Goal: Task Accomplishment & Management: Use online tool/utility

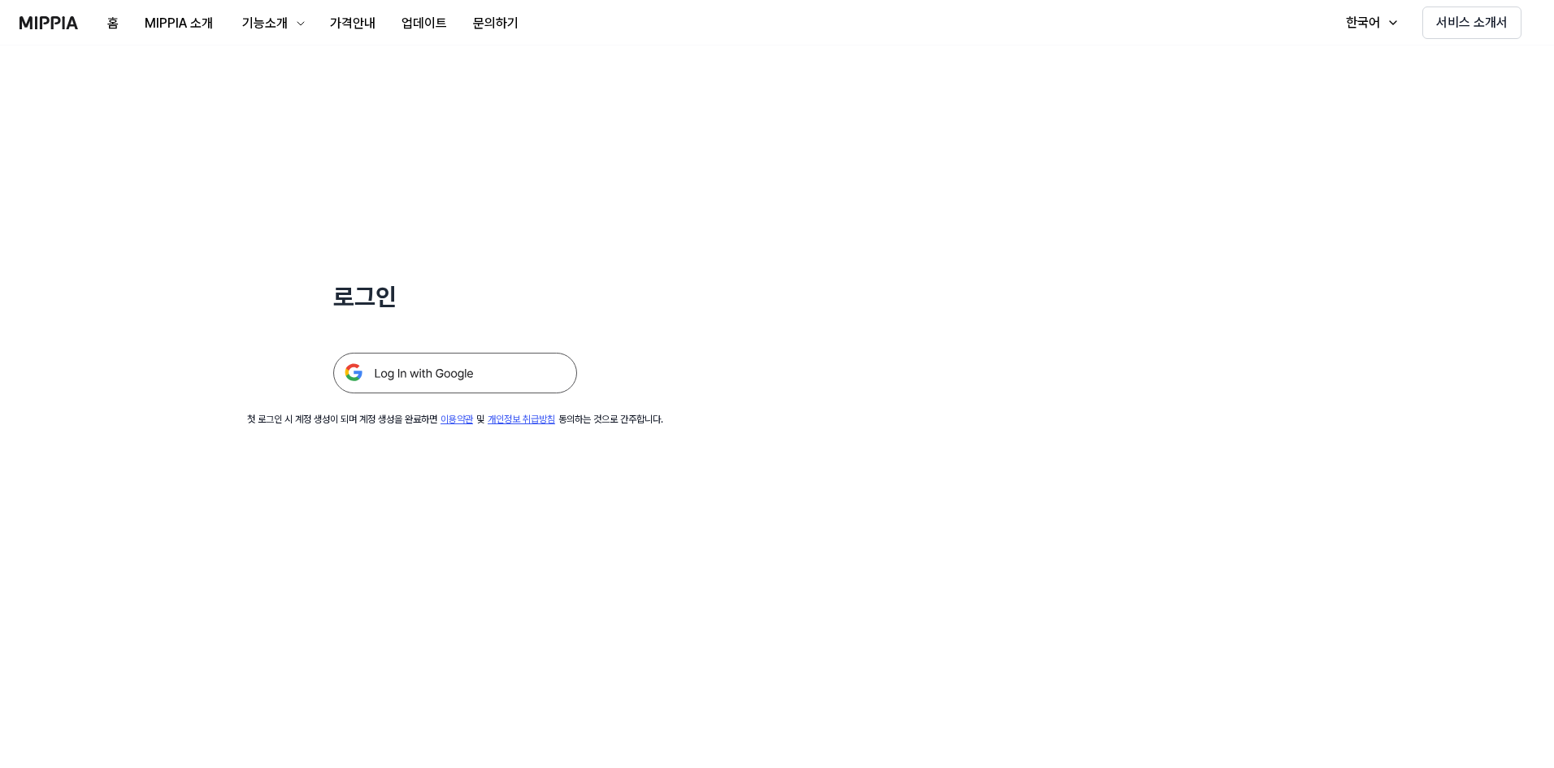
click at [502, 372] on img at bounding box center [455, 373] width 244 height 41
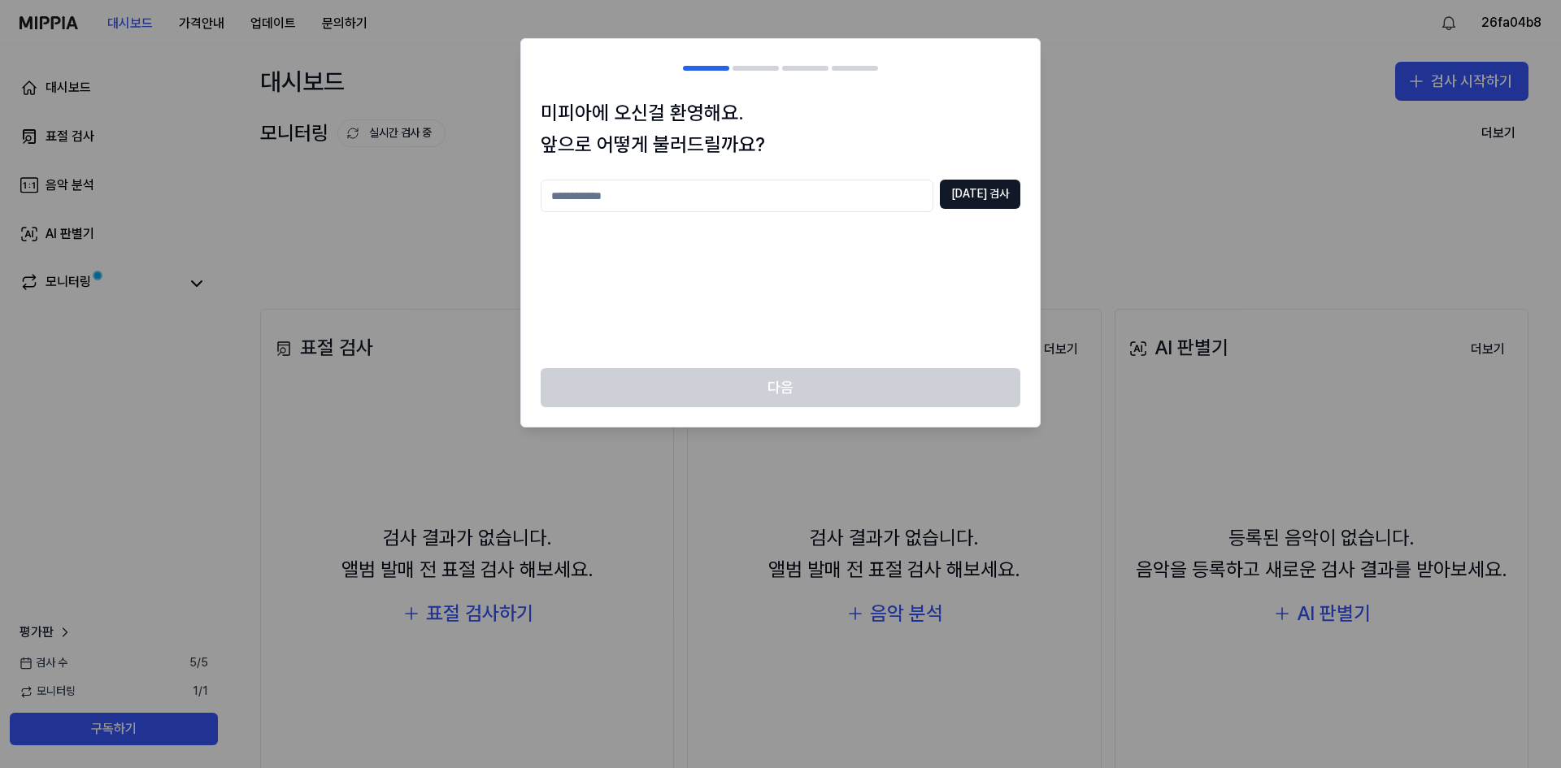
click at [819, 182] on input "text" at bounding box center [737, 196] width 393 height 33
type input "**"
click at [883, 385] on div "다음" at bounding box center [780, 397] width 519 height 59
drag, startPoint x: 844, startPoint y: 229, endPoint x: 990, endPoint y: 207, distance: 148.0
click at [845, 229] on div "** [DATE] 검사" at bounding box center [781, 264] width 480 height 169
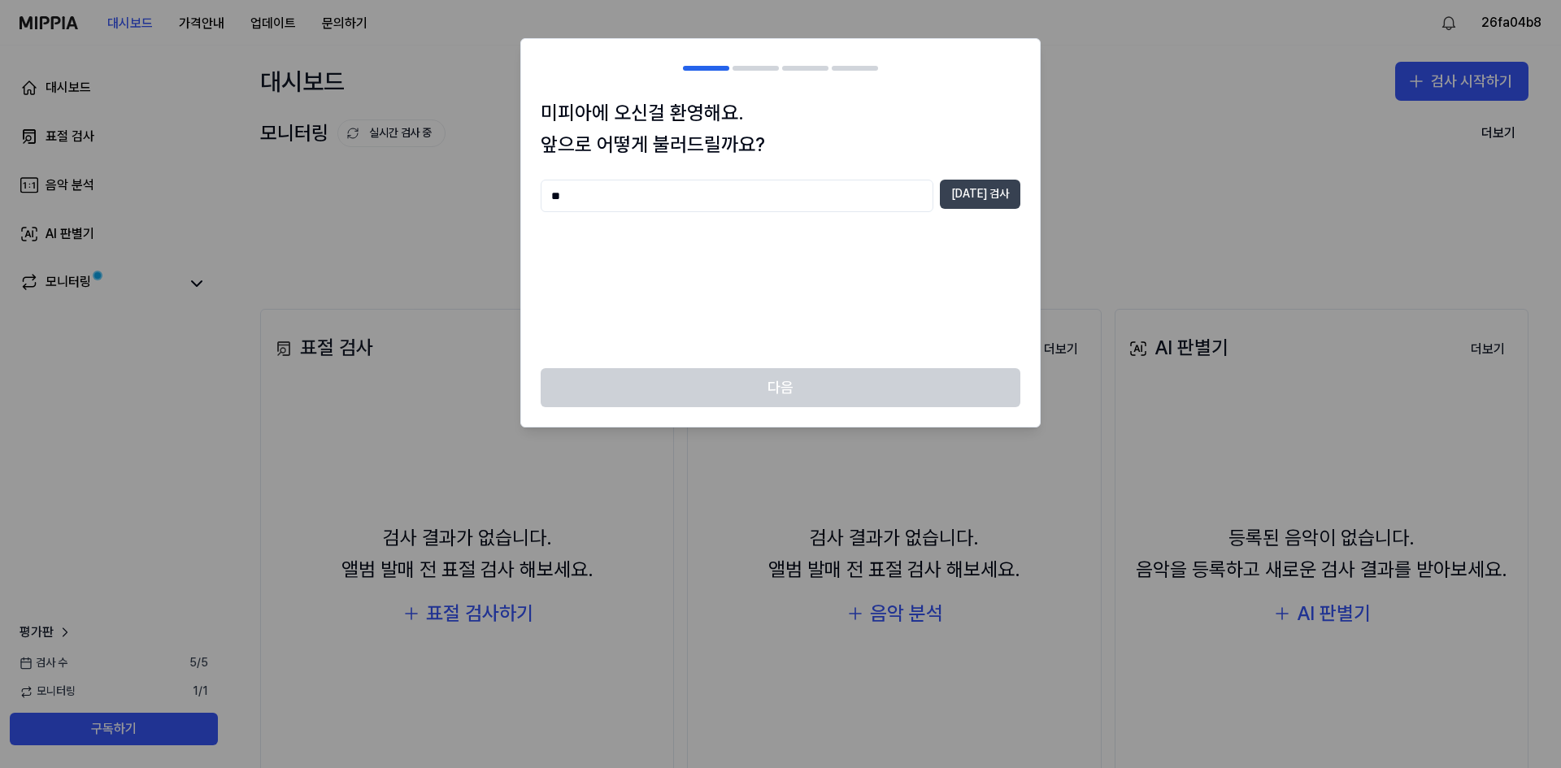
click at [964, 199] on button "[DATE] 검사" at bounding box center [980, 194] width 80 height 29
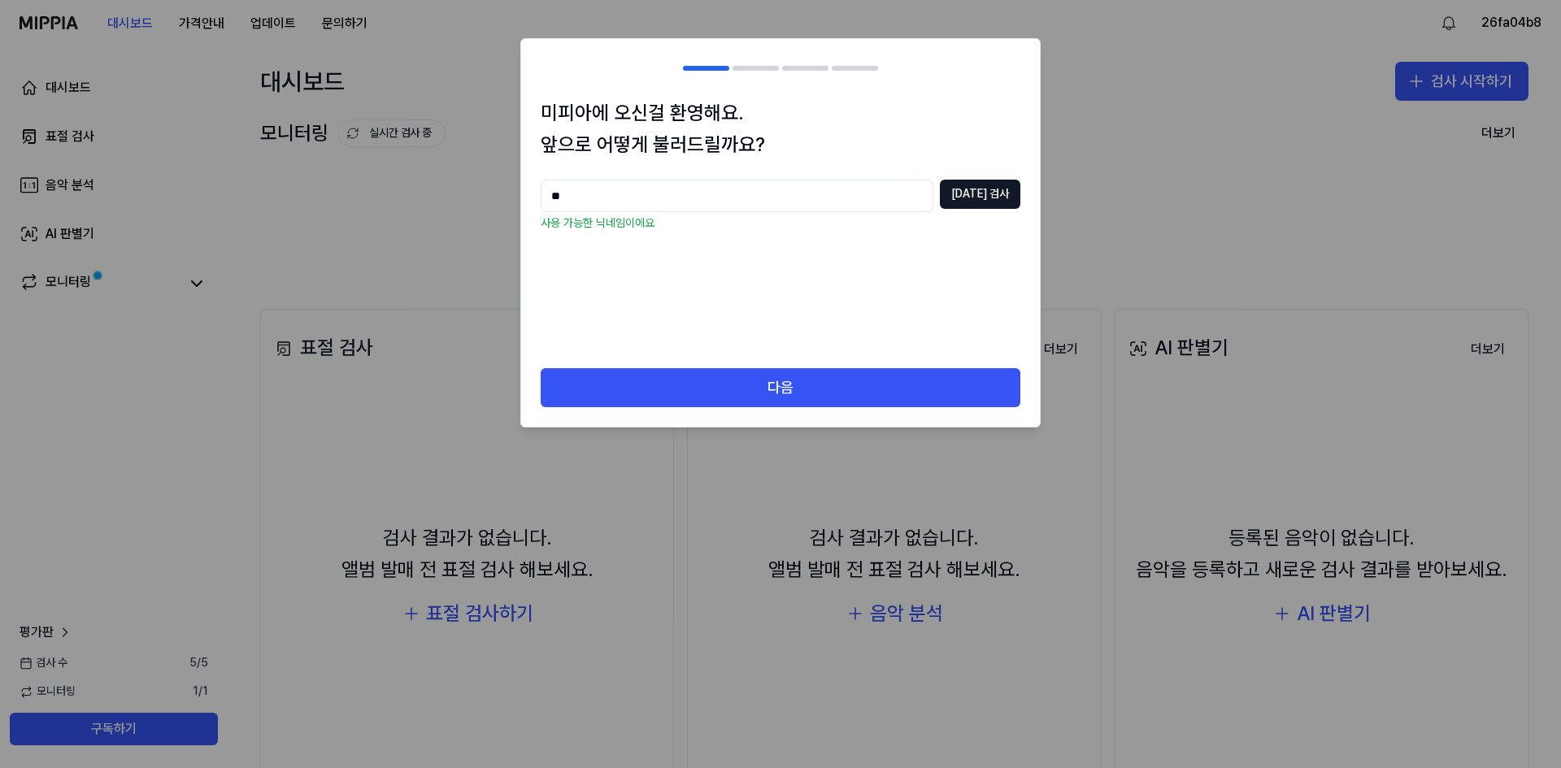
click at [853, 414] on div "다음" at bounding box center [780, 397] width 519 height 59
click at [853, 411] on div "다음" at bounding box center [780, 397] width 519 height 59
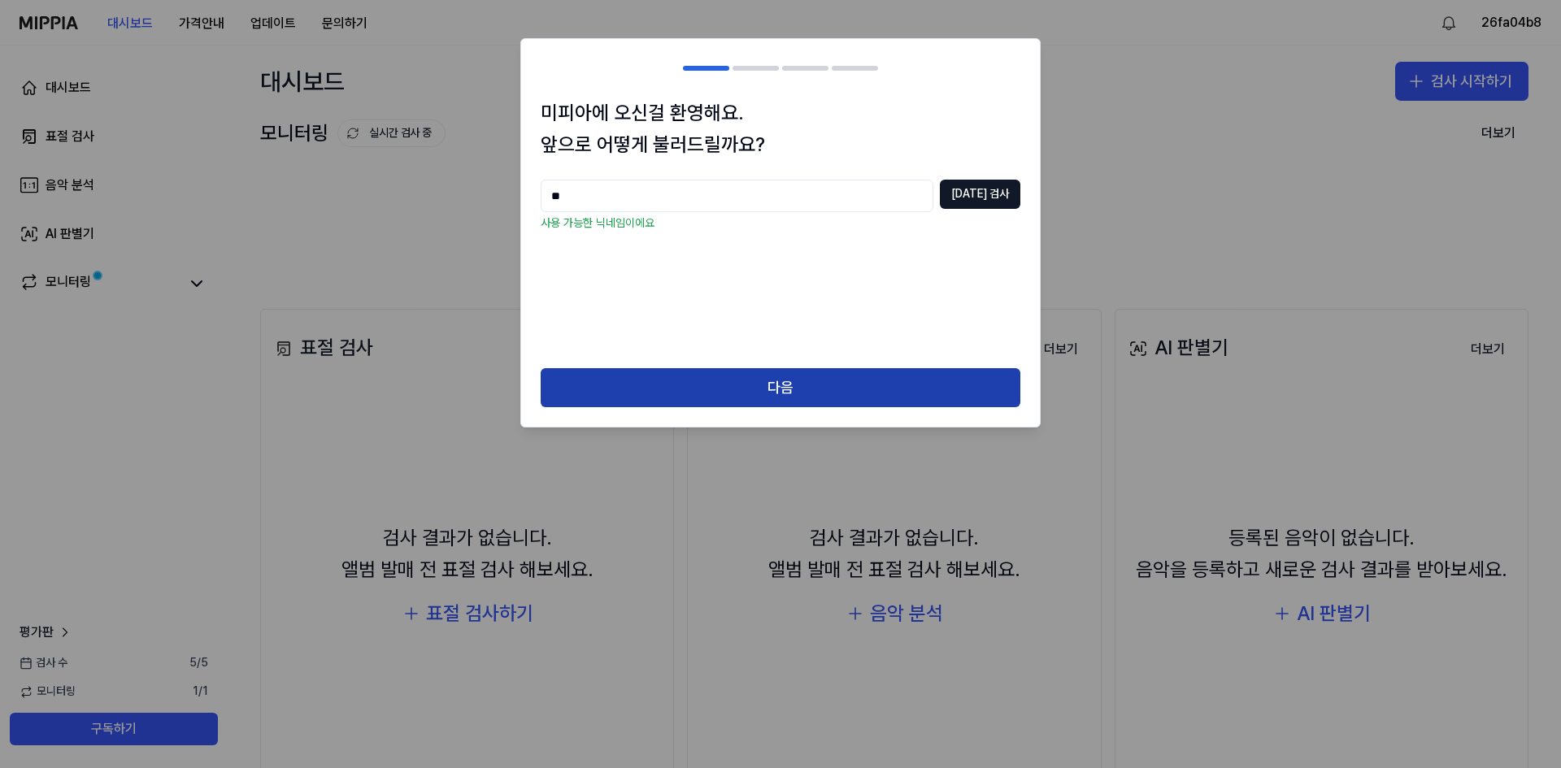
click at [861, 384] on button "다음" at bounding box center [781, 387] width 480 height 39
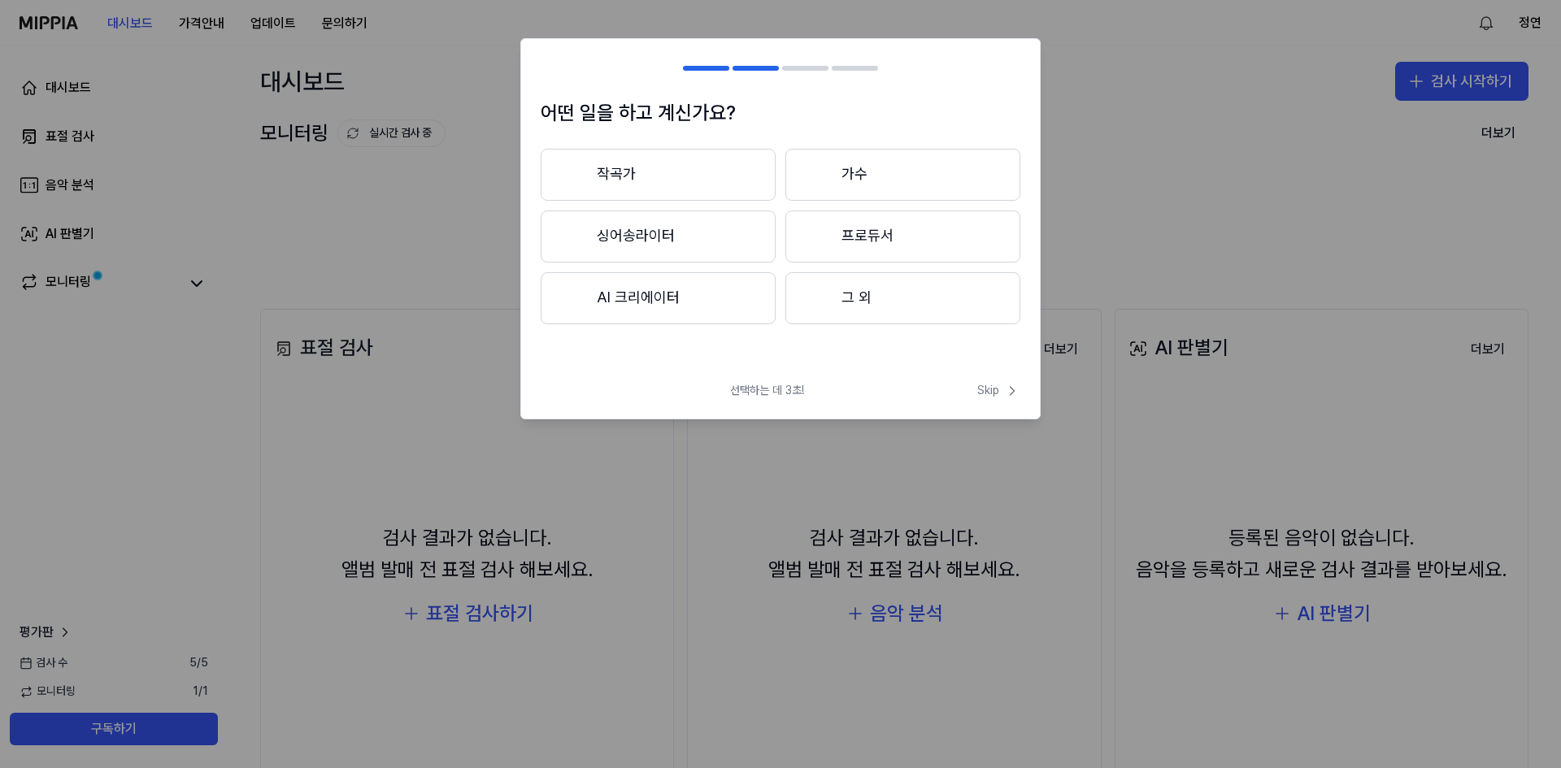
drag, startPoint x: 855, startPoint y: 311, endPoint x: 628, endPoint y: 412, distance: 248.2
click at [611, 426] on body "대시보드 가격안내 업데이트 문의하기 정연 대시보드 표절 검사 음악 분석 AI 판별기 모니터링 평가판 검사 [DATE] 모니터링 1 / 1 구독…" at bounding box center [780, 384] width 1561 height 768
click at [855, 315] on button "그 외" at bounding box center [902, 298] width 235 height 52
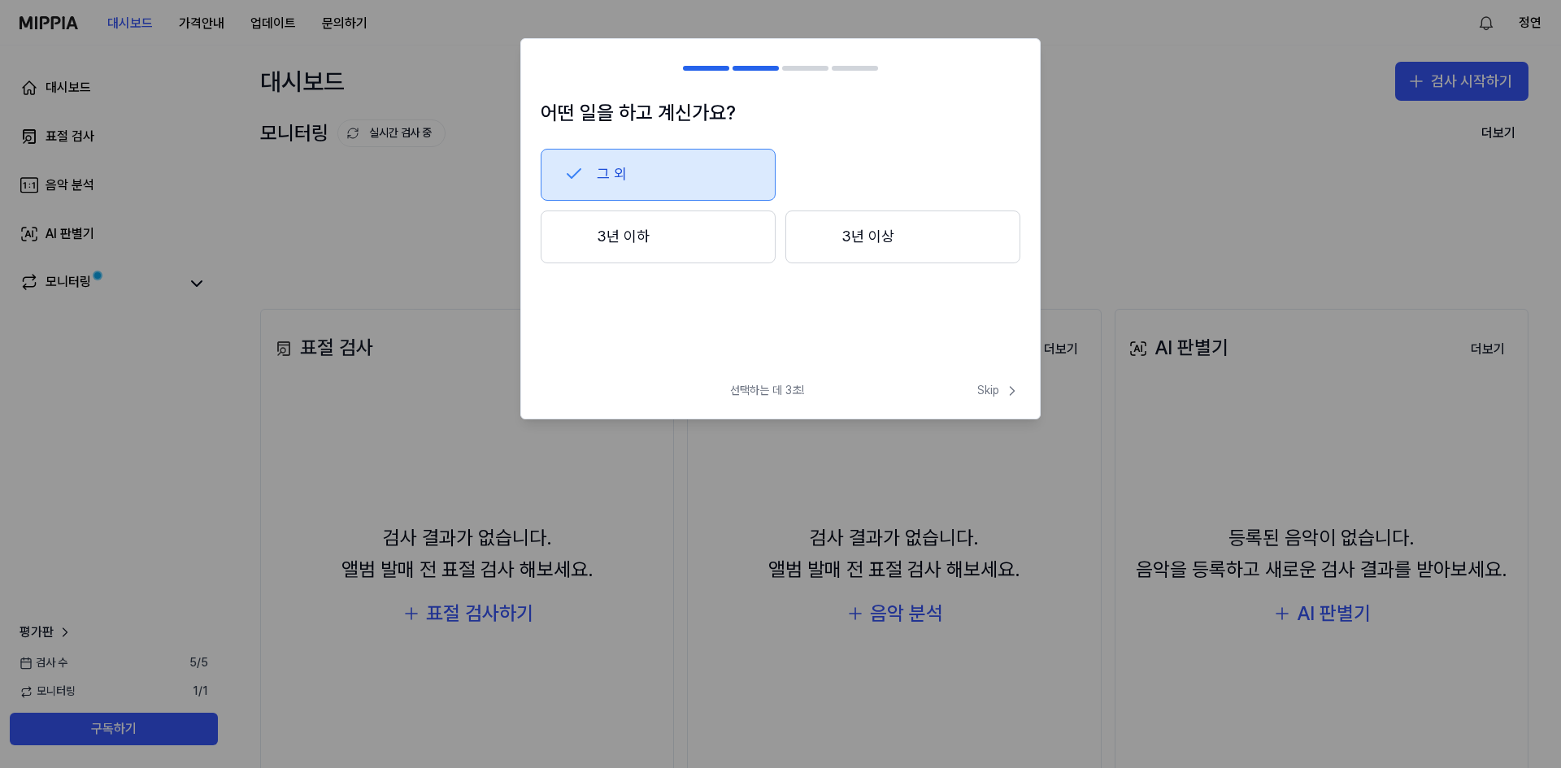
click at [708, 235] on button "3년 이하" at bounding box center [658, 238] width 235 height 54
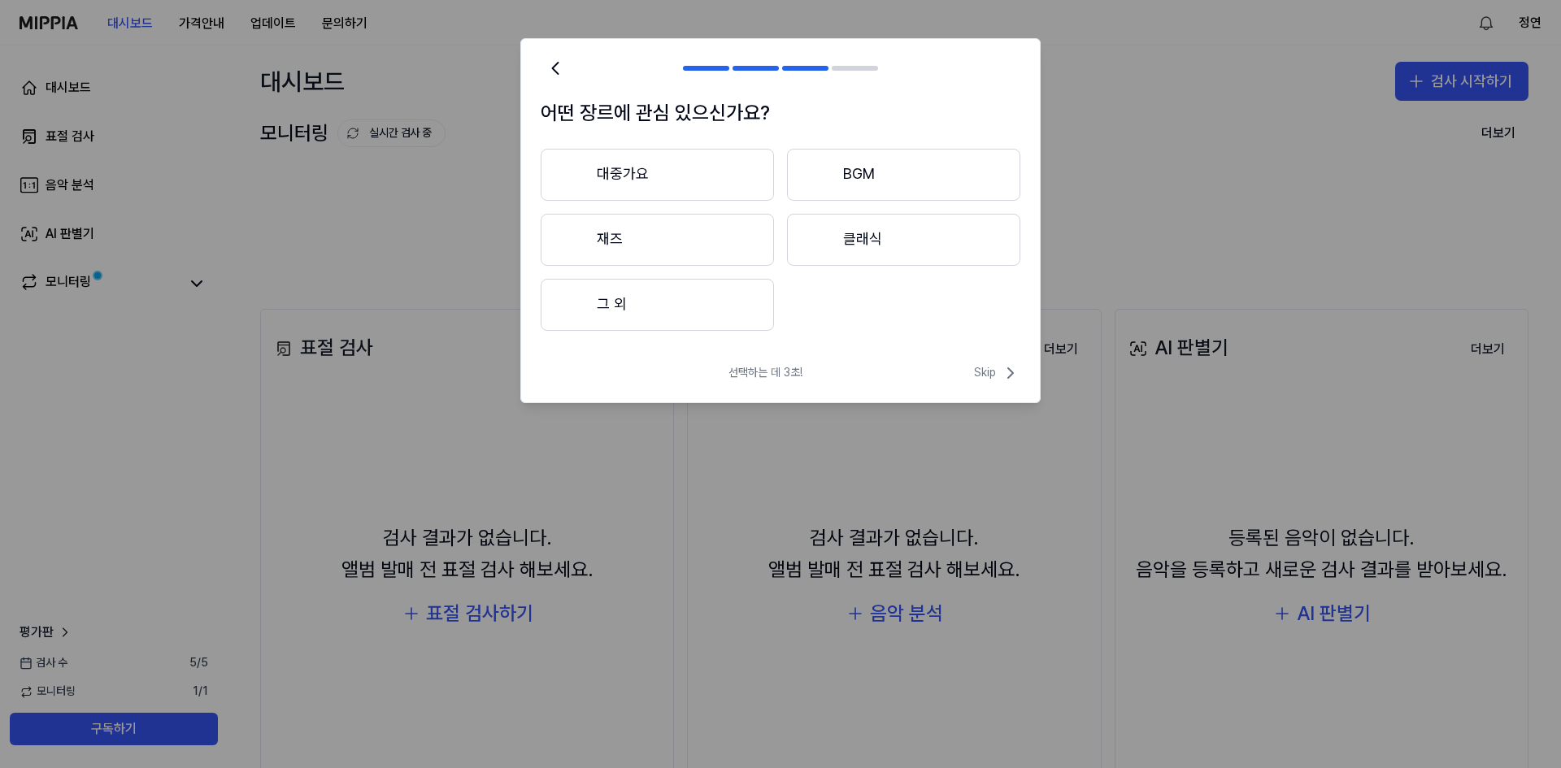
click at [733, 308] on button "그 외" at bounding box center [657, 305] width 233 height 52
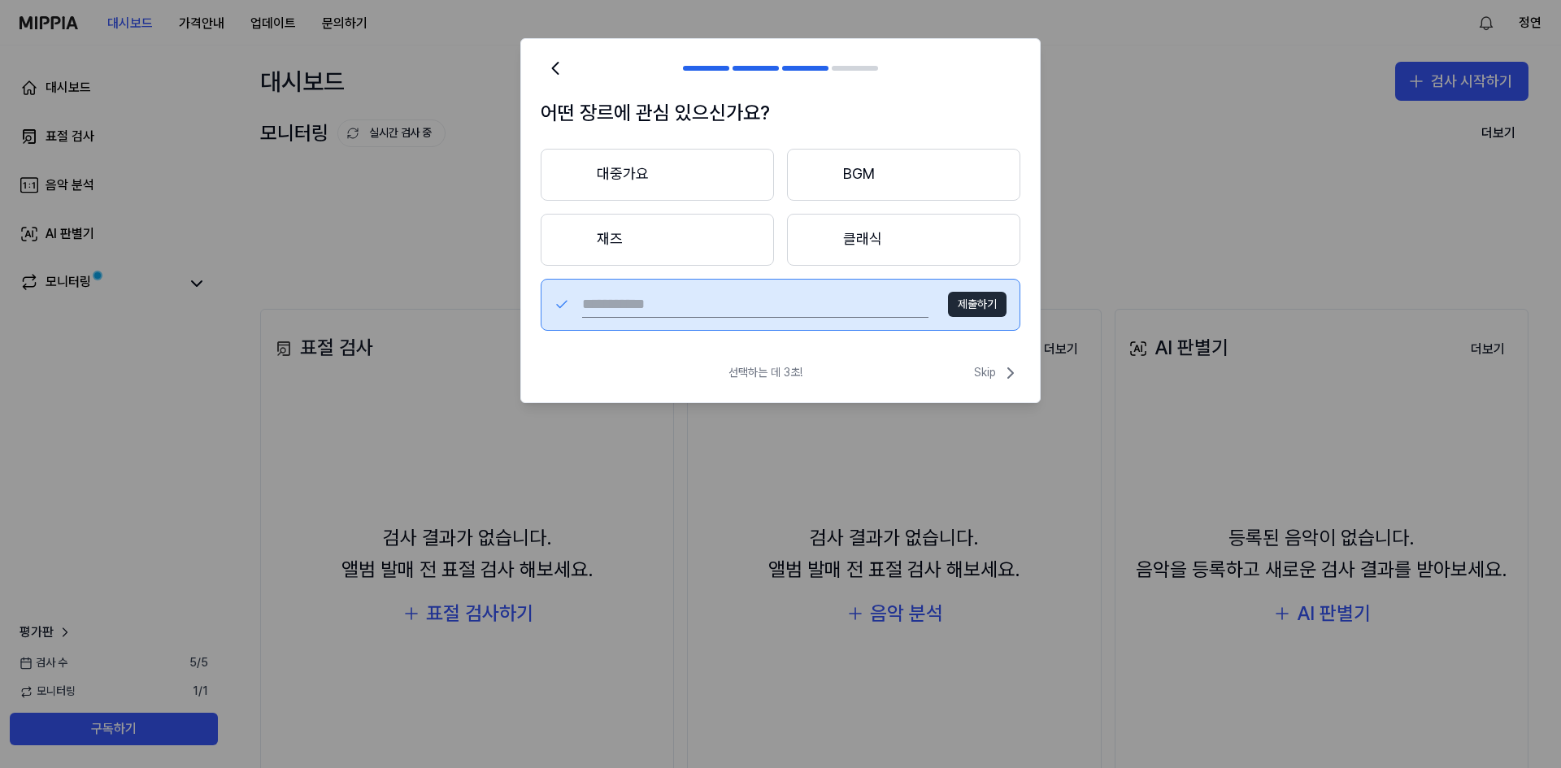
click at [885, 237] on button "클래식" at bounding box center [903, 240] width 233 height 52
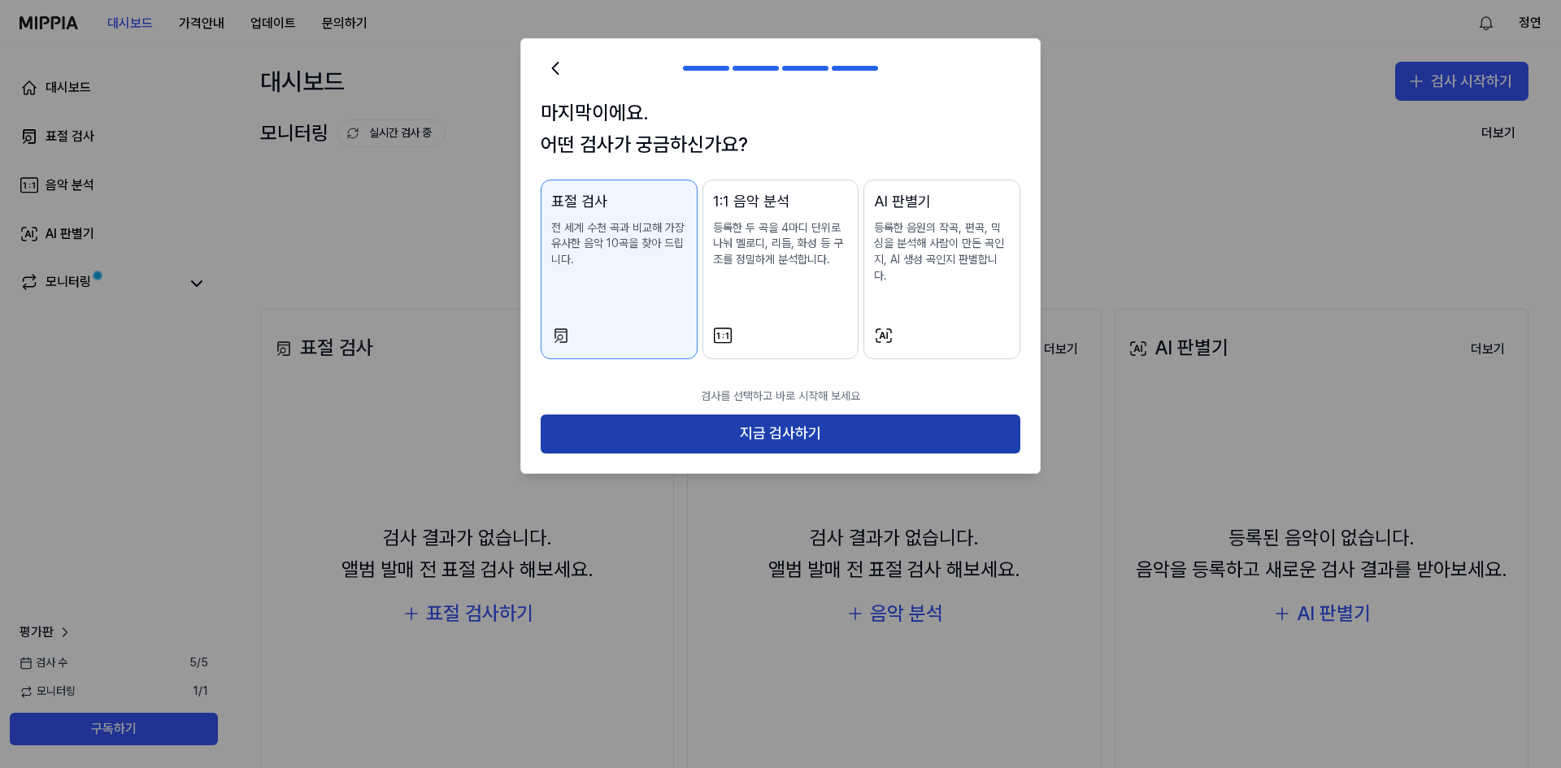
click at [771, 425] on button "지금 검사하기" at bounding box center [781, 434] width 480 height 39
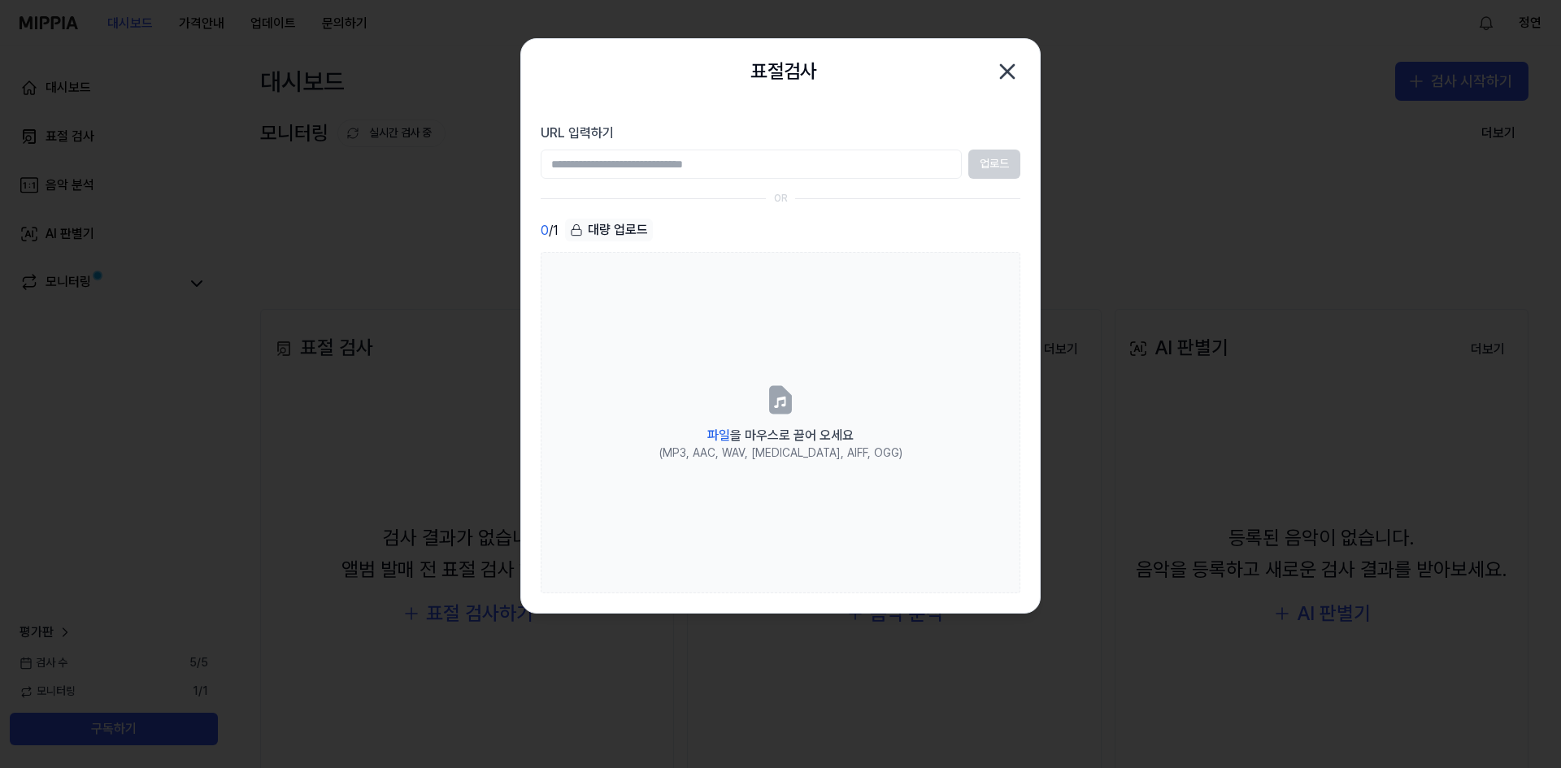
click at [1006, 68] on icon "button" at bounding box center [1007, 72] width 26 height 26
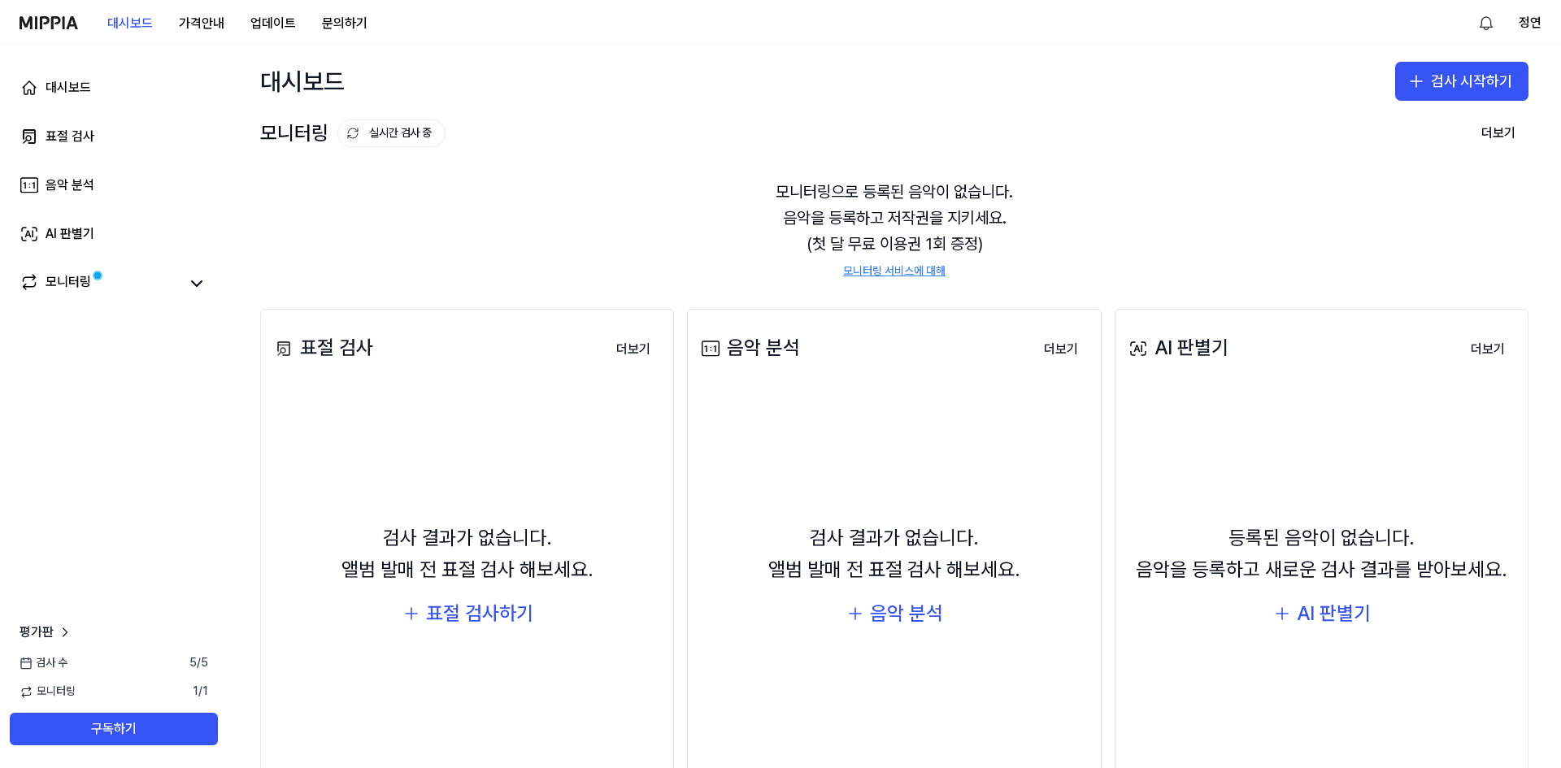
click at [511, 280] on div "표절 검사 더보기 표절 검사 검사 결과가 없습니다. 앨범 발매 전 표절 검사 해보세요. 표절 검사하기 더보기 음악 분석 더보기 음악 분석 검사…" at bounding box center [894, 565] width 1333 height 578
click at [1395, 91] on button "검사 시작하기" at bounding box center [1461, 81] width 133 height 39
click at [1386, 119] on div "표절 검사" at bounding box center [1390, 126] width 41 height 16
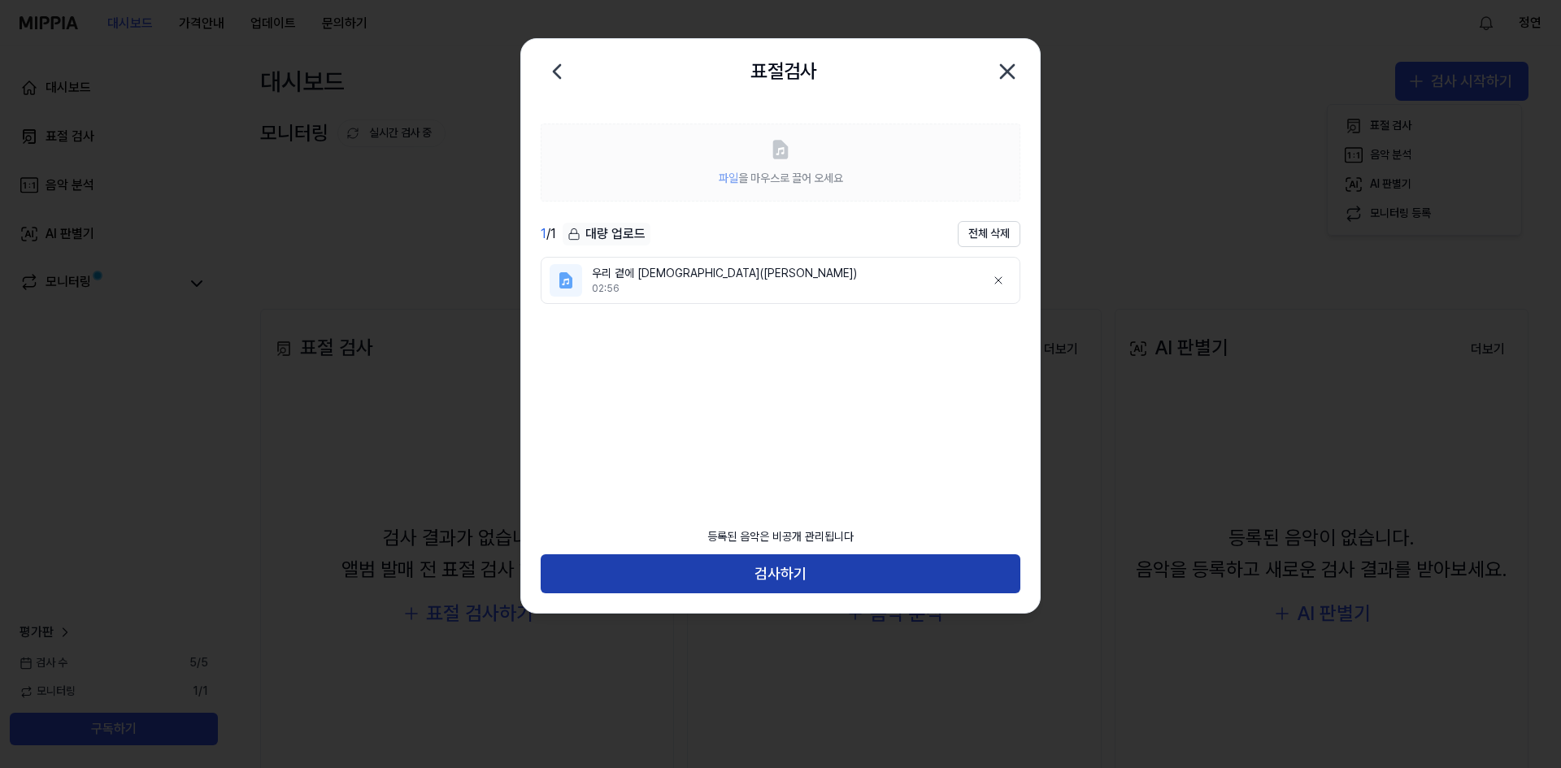
click at [854, 582] on button "검사하기" at bounding box center [781, 573] width 480 height 39
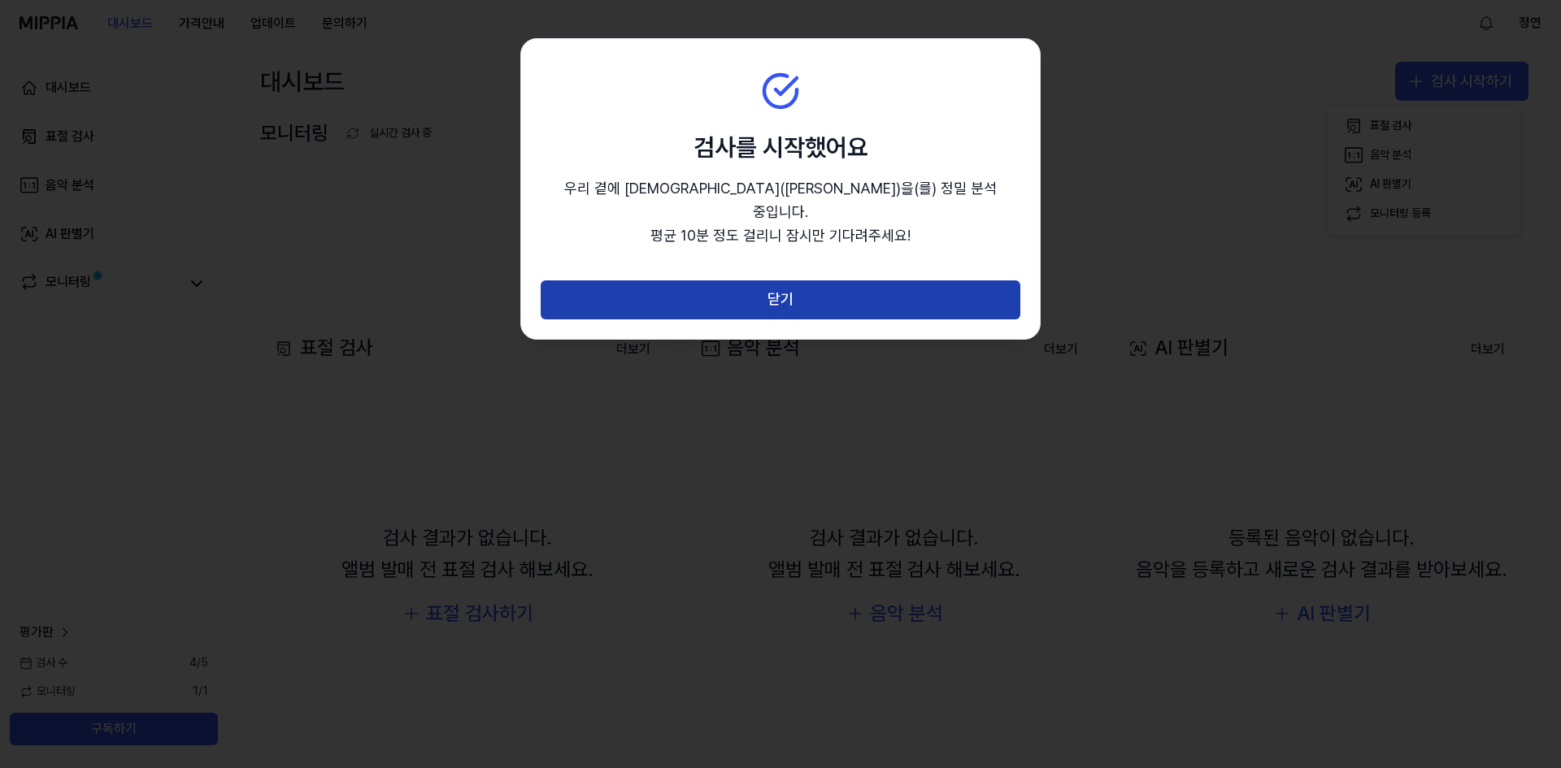
click at [782, 280] on button "닫기" at bounding box center [781, 299] width 480 height 39
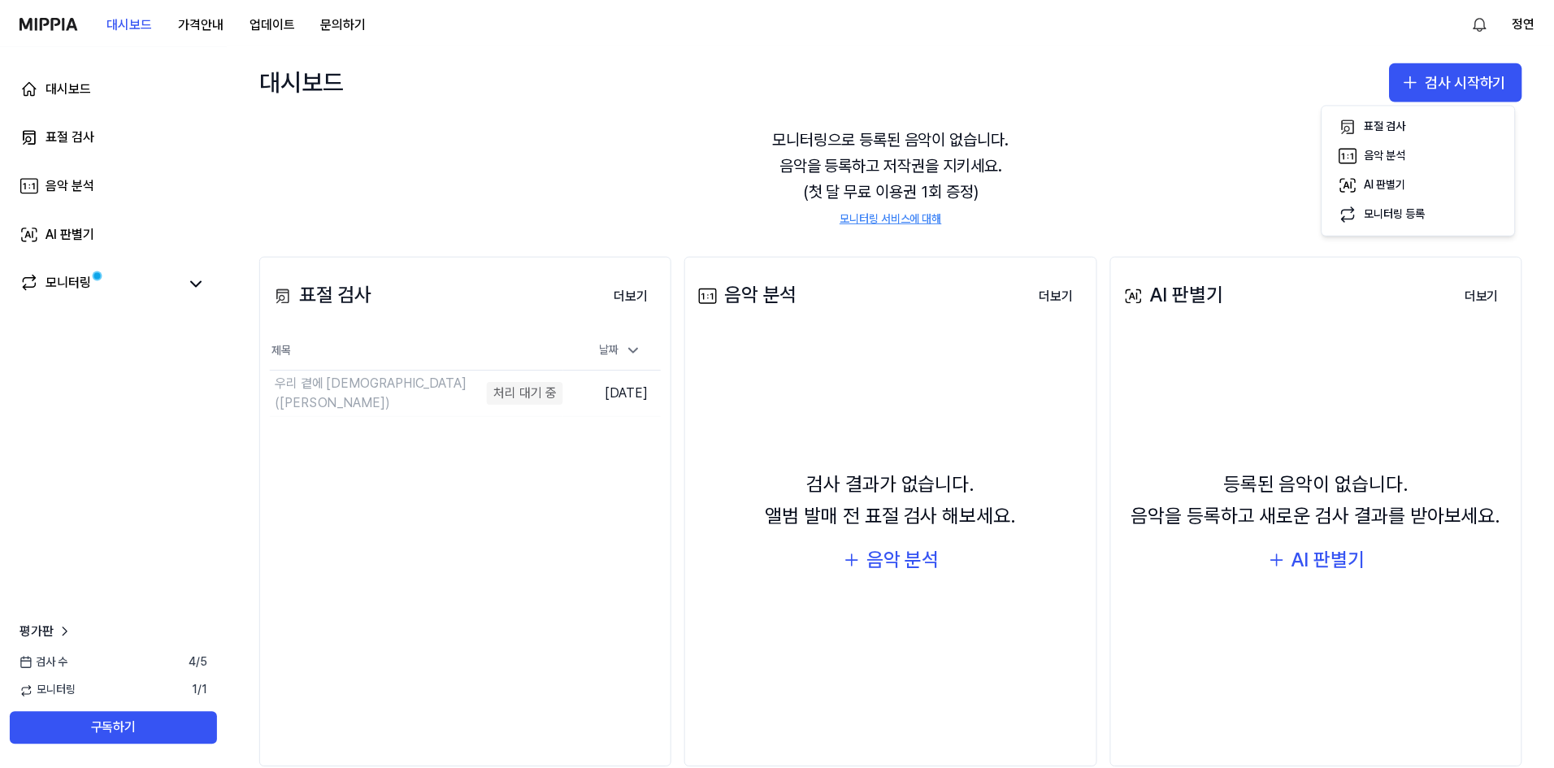
scroll to position [81, 0]
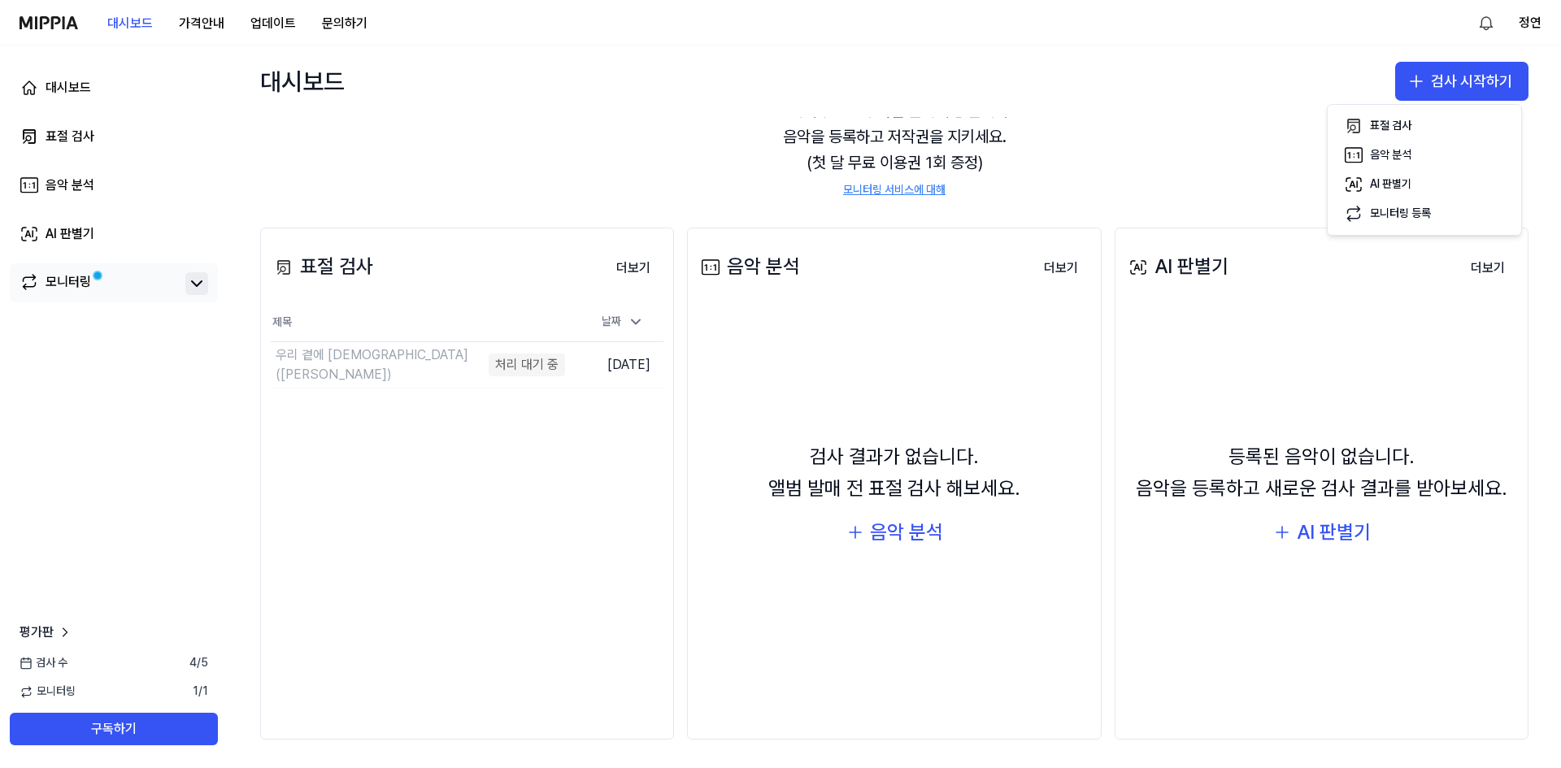
click at [198, 287] on icon at bounding box center [197, 284] width 20 height 20
click at [208, 298] on div "모니터링" at bounding box center [114, 283] width 208 height 41
click at [206, 281] on button at bounding box center [196, 283] width 23 height 23
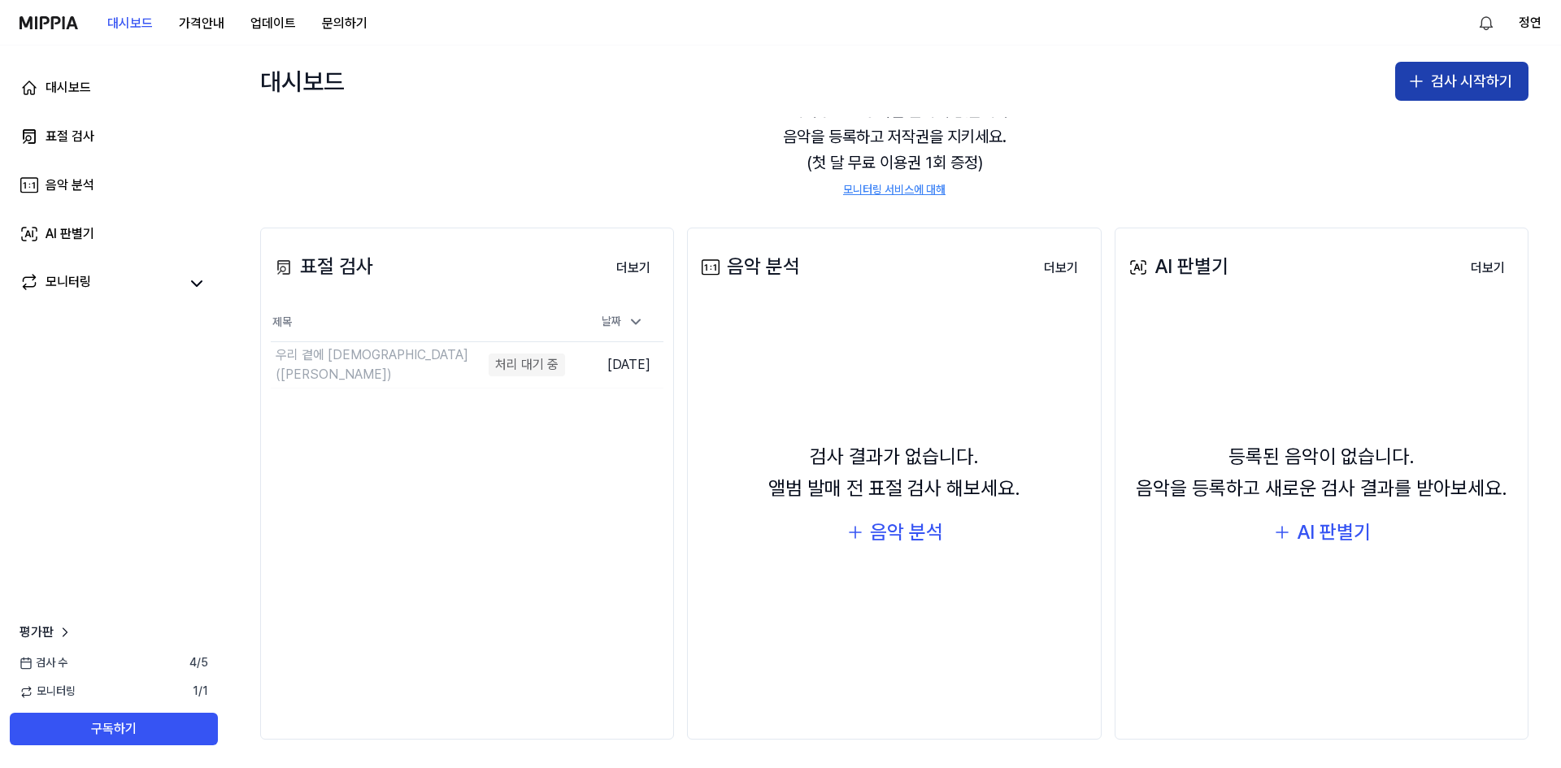
click at [1459, 72] on button "검사 시작하기" at bounding box center [1461, 81] width 133 height 39
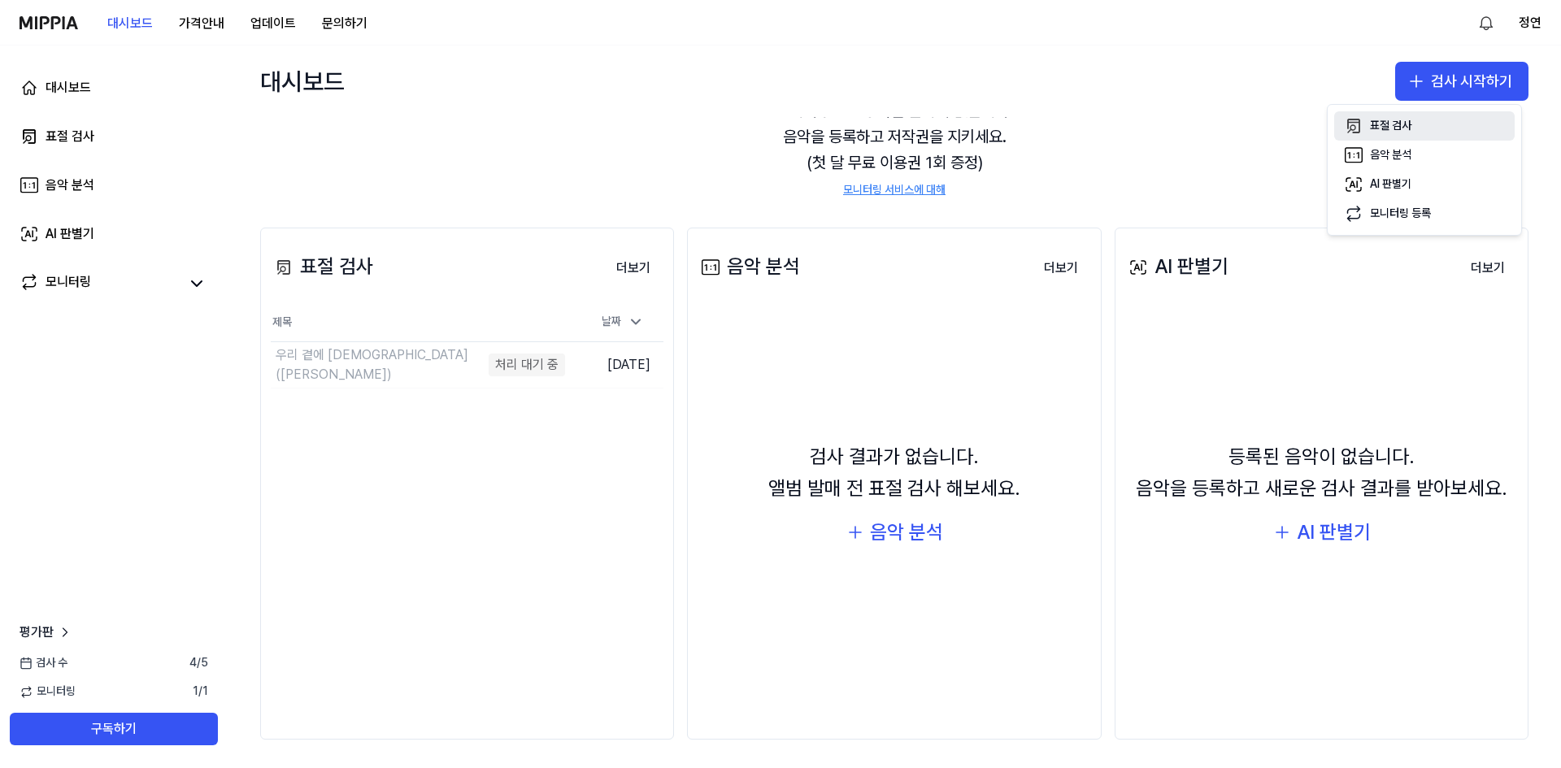
click at [1432, 124] on button "표절 검사" at bounding box center [1424, 125] width 180 height 29
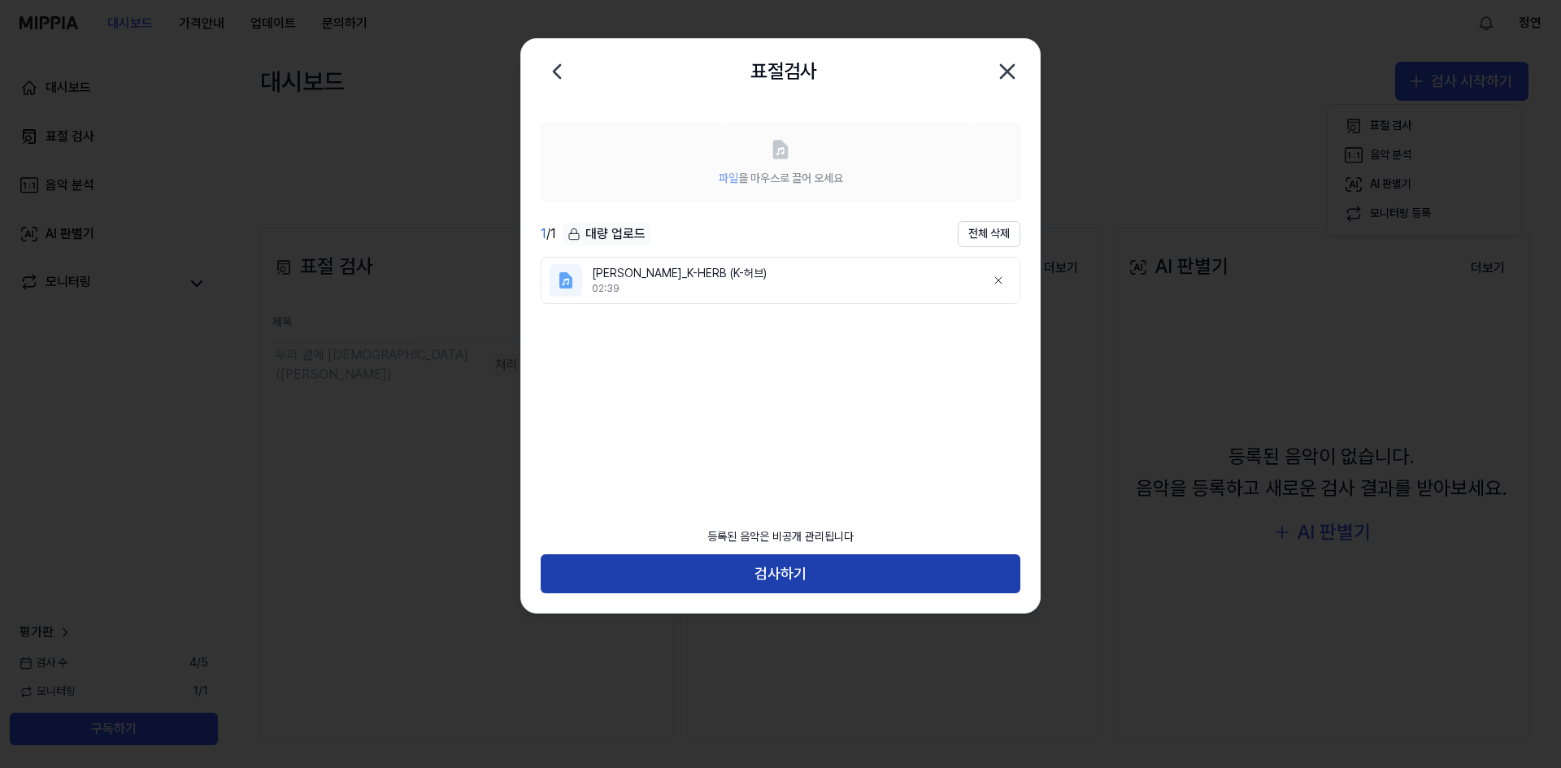
click at [837, 574] on button "검사하기" at bounding box center [781, 573] width 480 height 39
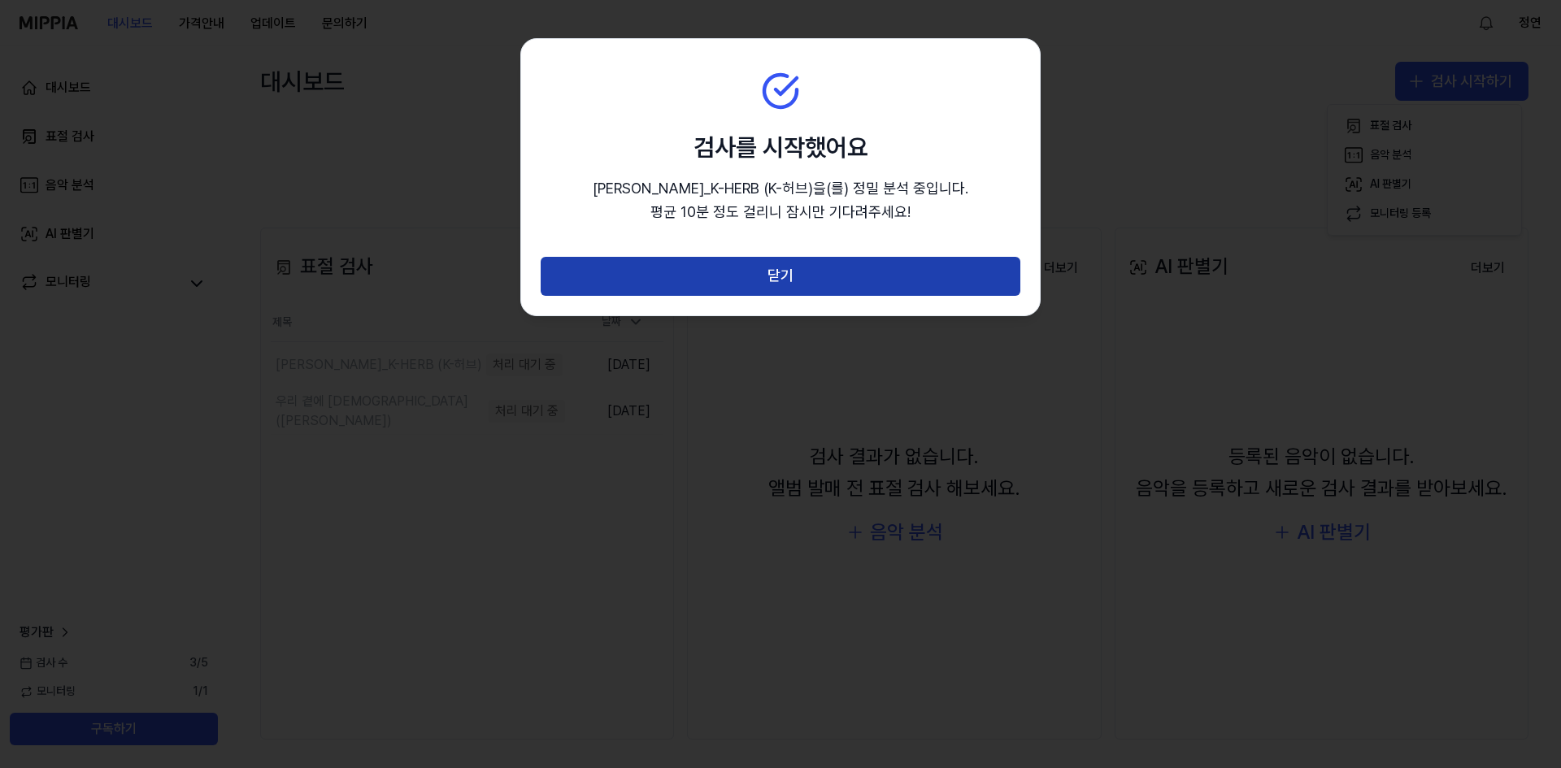
click at [822, 287] on button "닫기" at bounding box center [781, 276] width 480 height 39
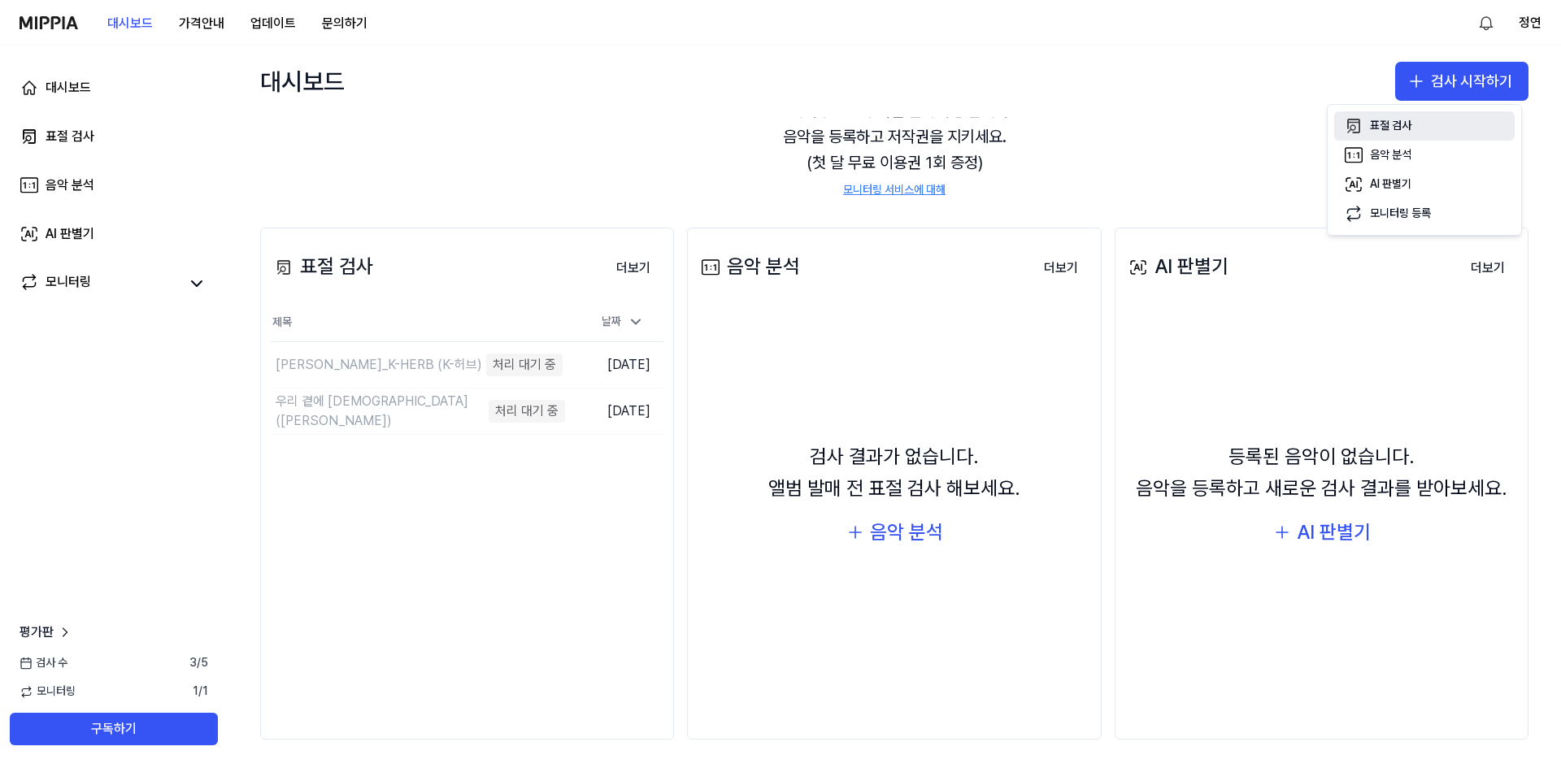
click at [1398, 128] on div "표절 검사" at bounding box center [1390, 126] width 41 height 16
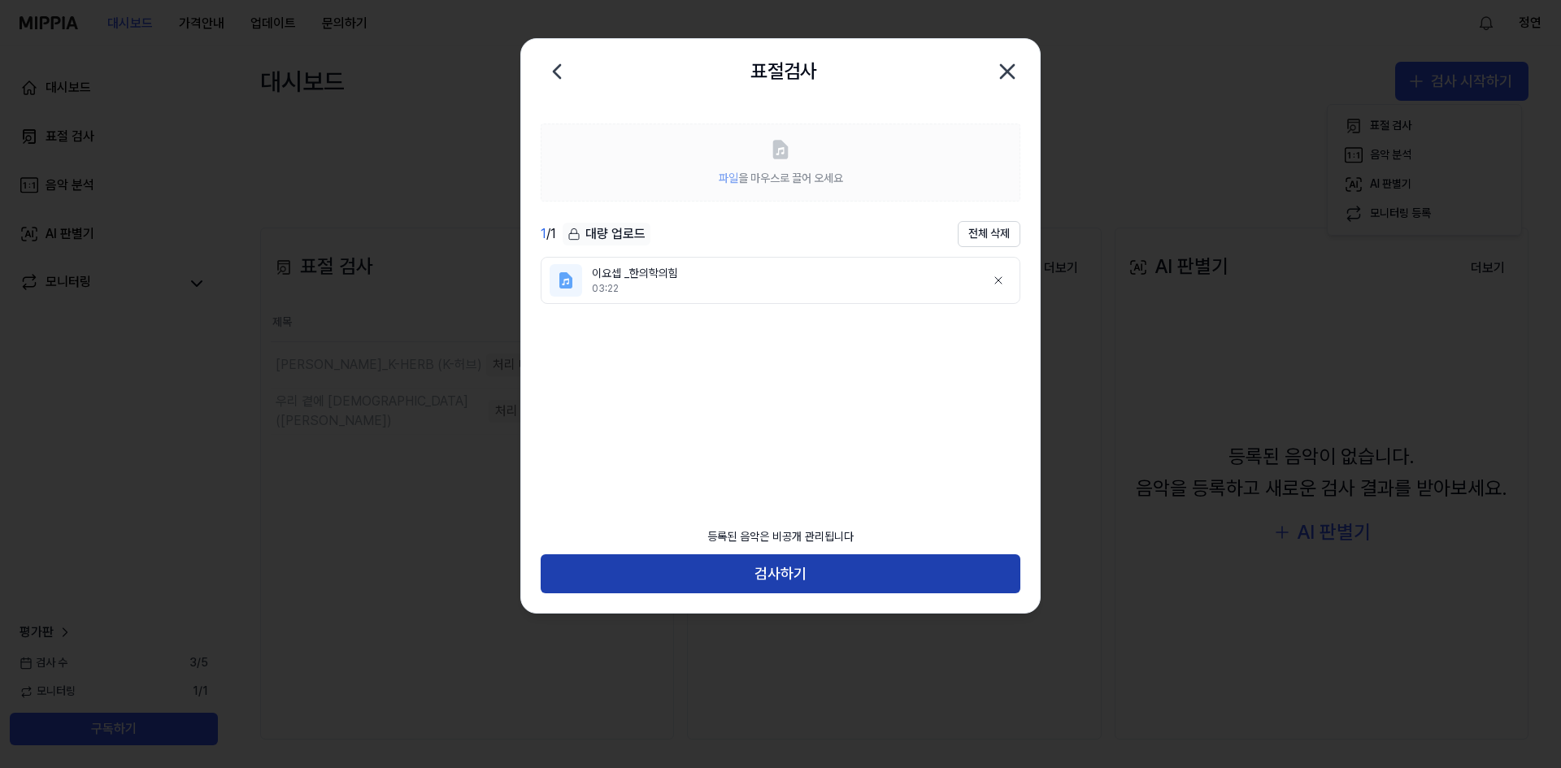
click at [804, 576] on button "검사하기" at bounding box center [781, 573] width 480 height 39
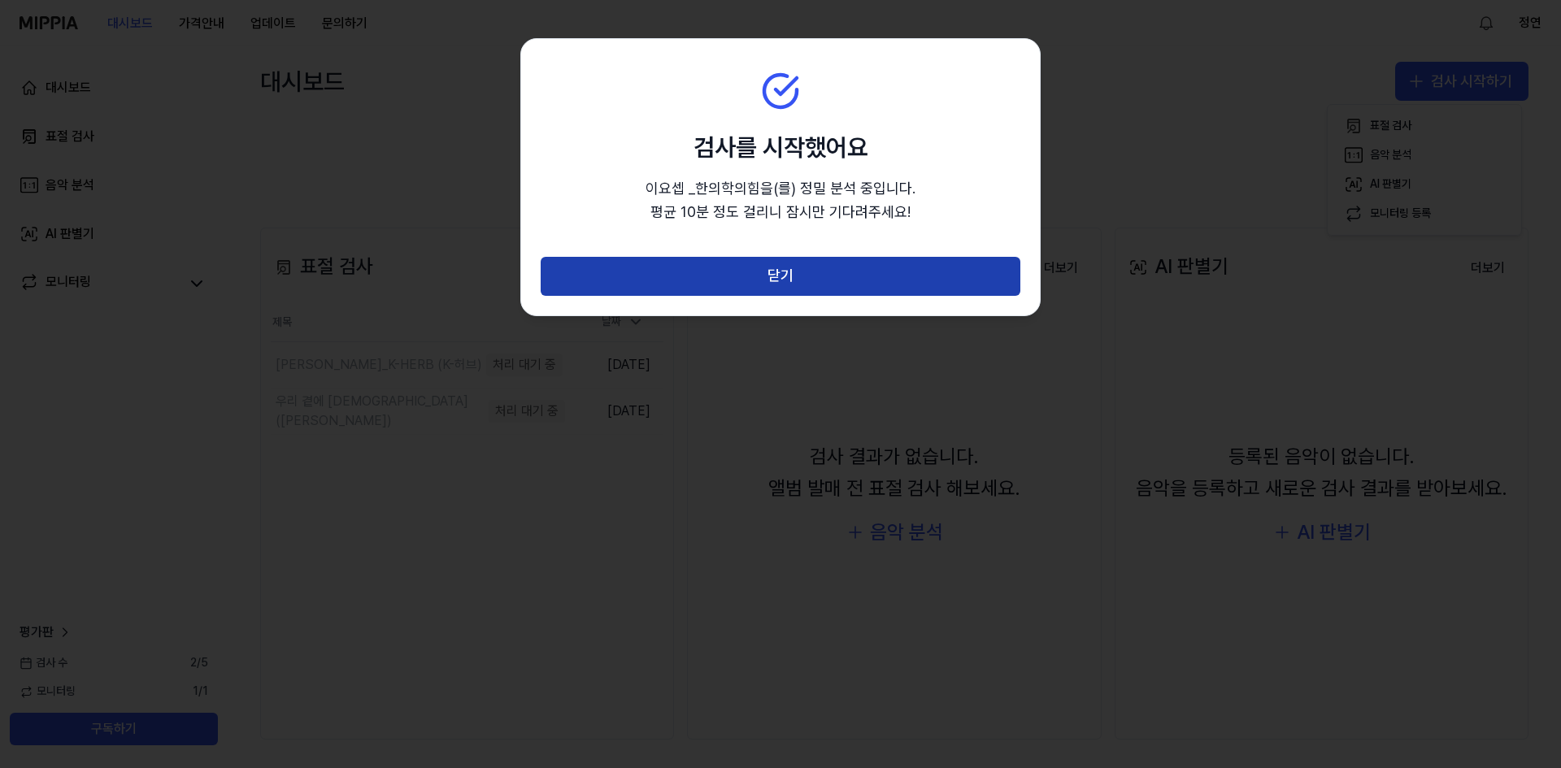
click at [787, 277] on button "닫기" at bounding box center [781, 276] width 480 height 39
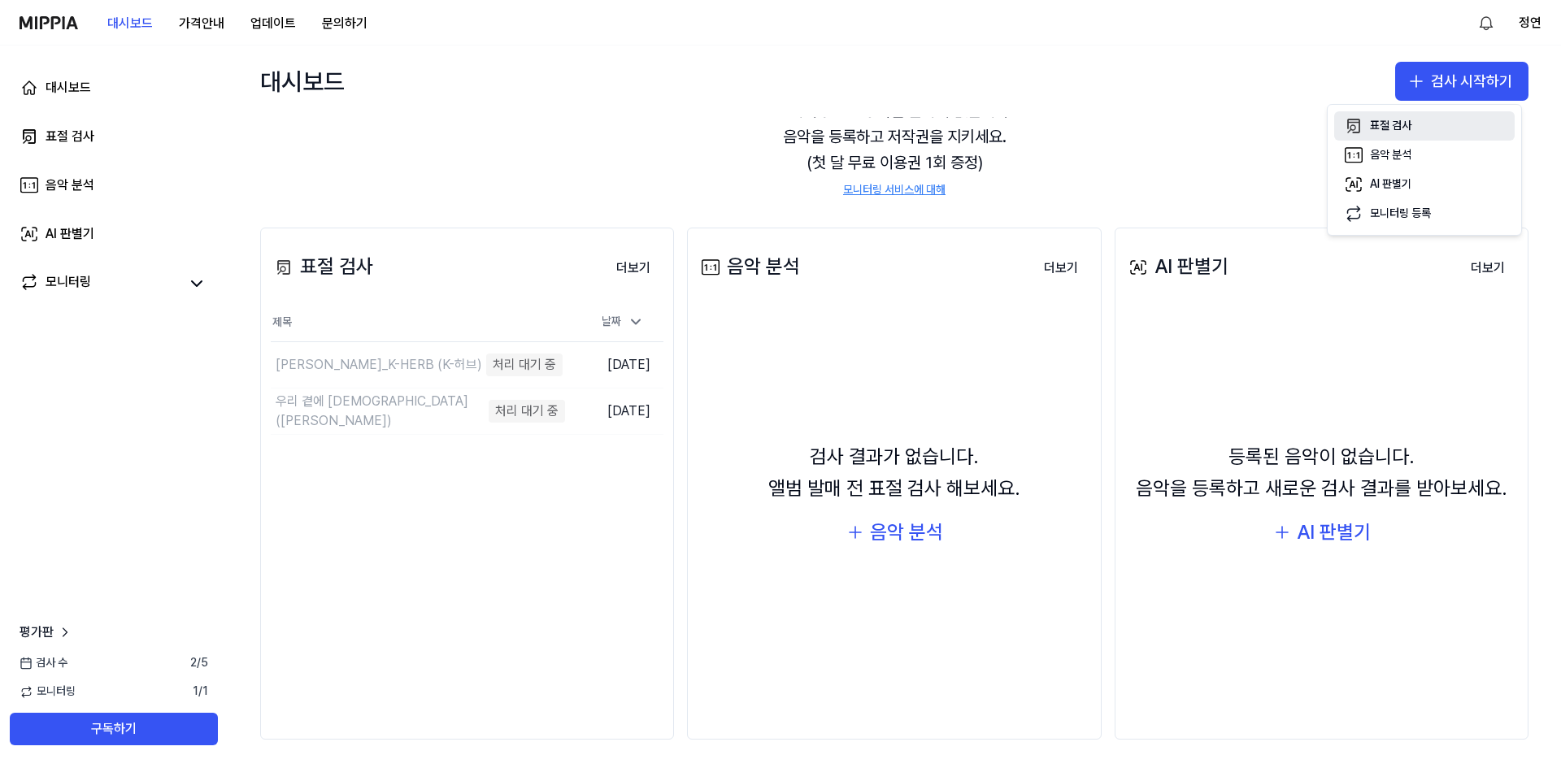
click at [1399, 124] on div "표절 검사" at bounding box center [1390, 126] width 41 height 16
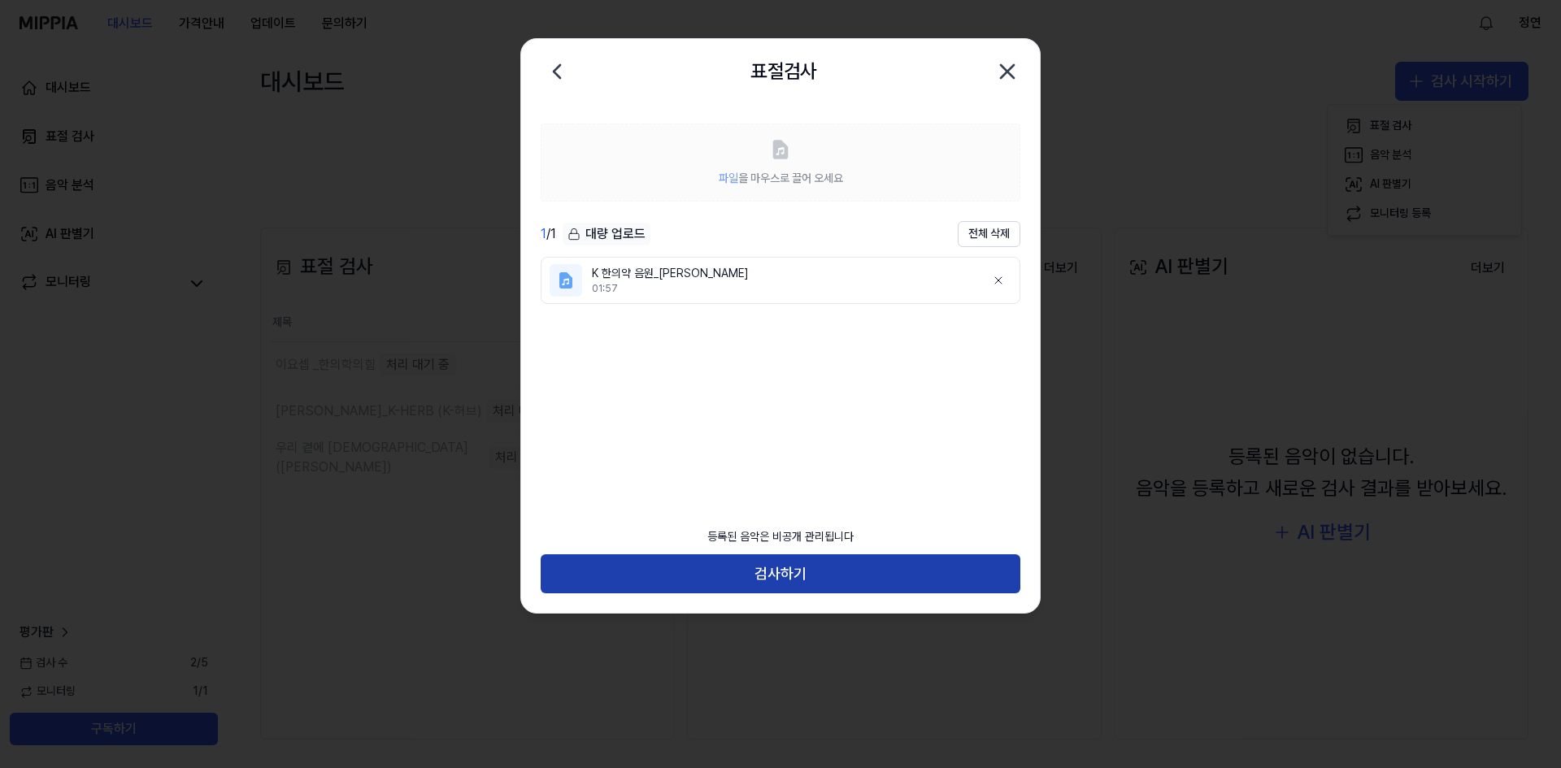
click at [778, 575] on button "검사하기" at bounding box center [781, 573] width 480 height 39
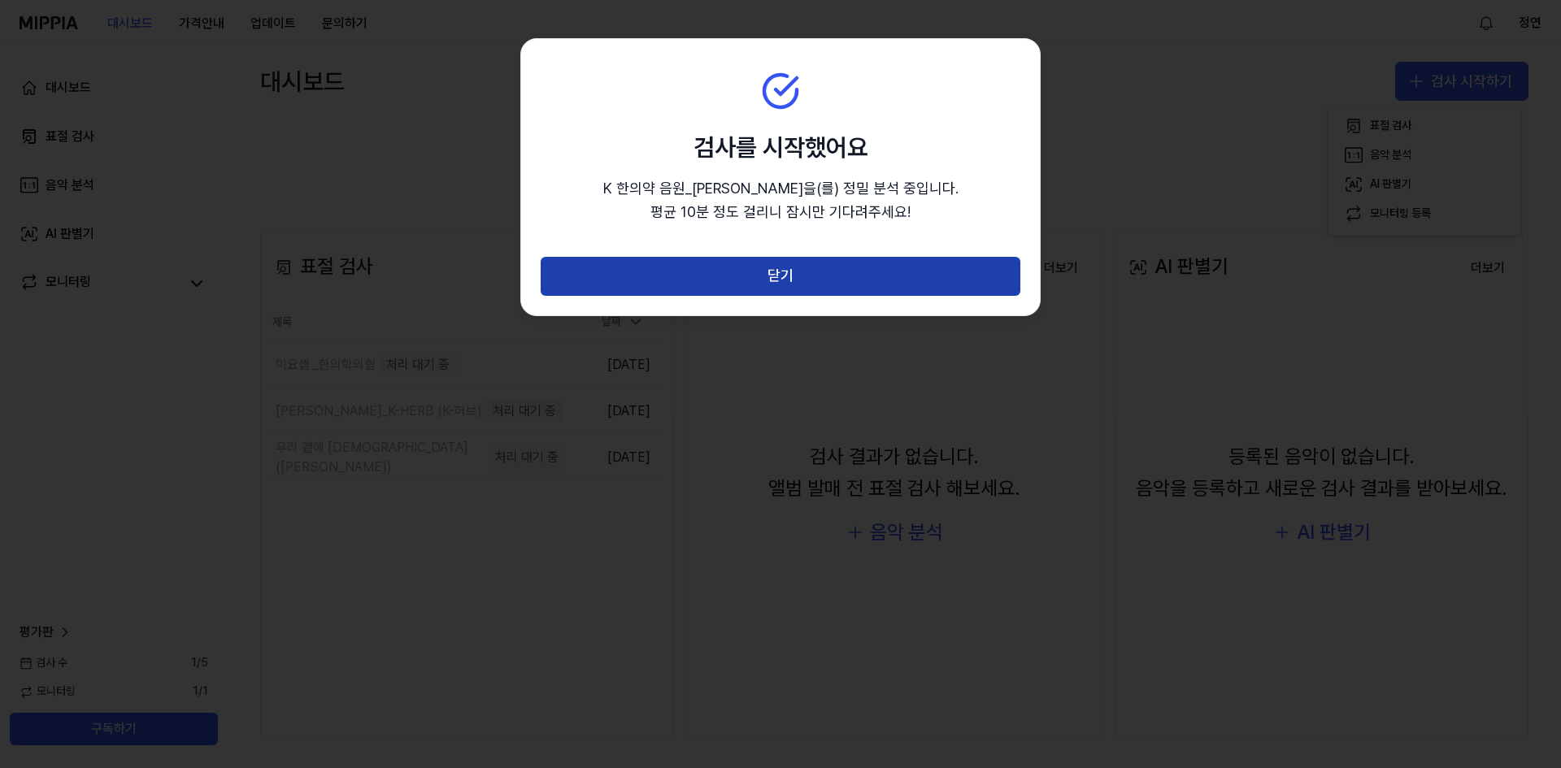
click at [902, 285] on button "닫기" at bounding box center [781, 276] width 480 height 39
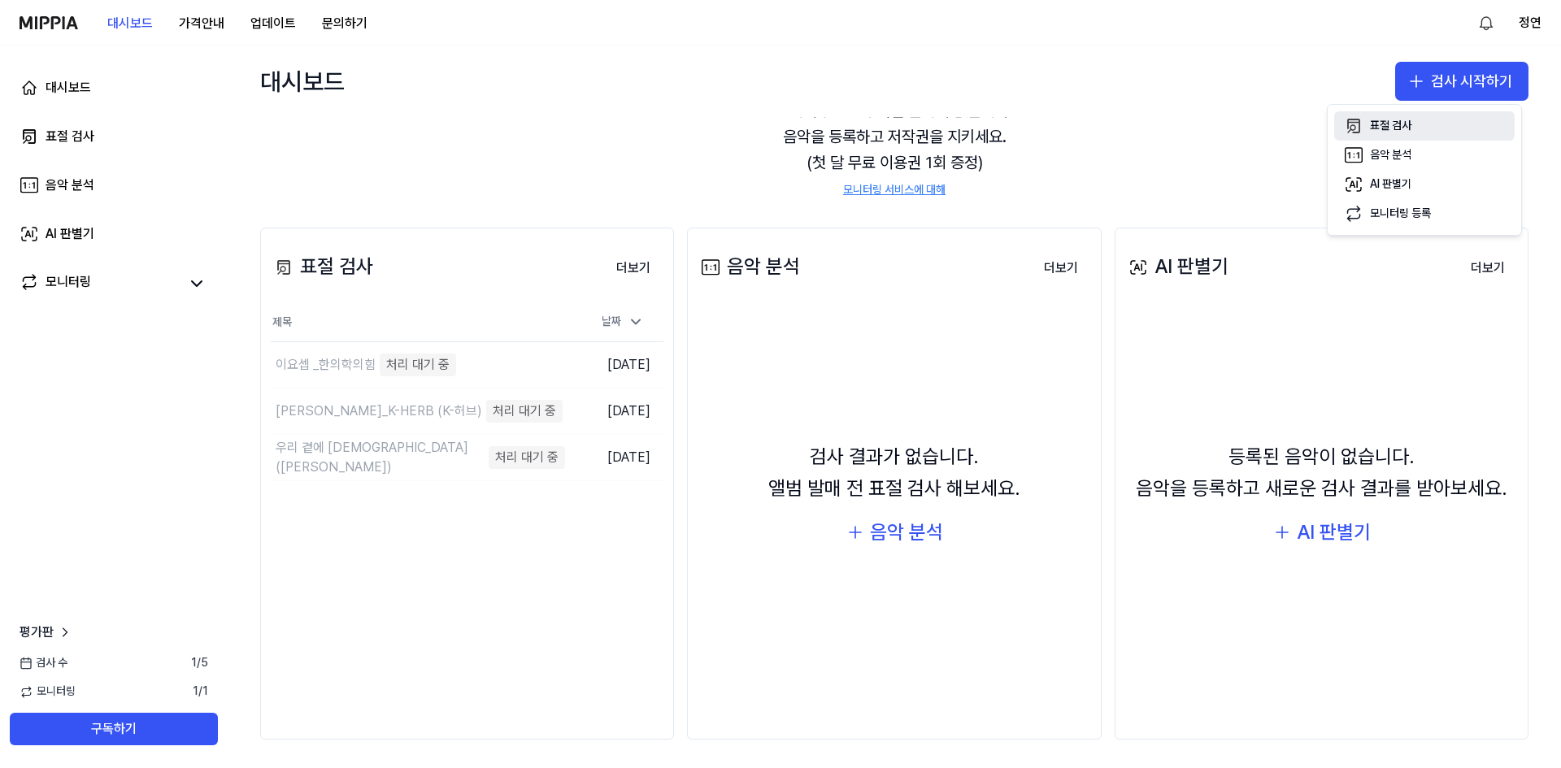
click at [1371, 121] on div "표절 검사" at bounding box center [1390, 126] width 41 height 16
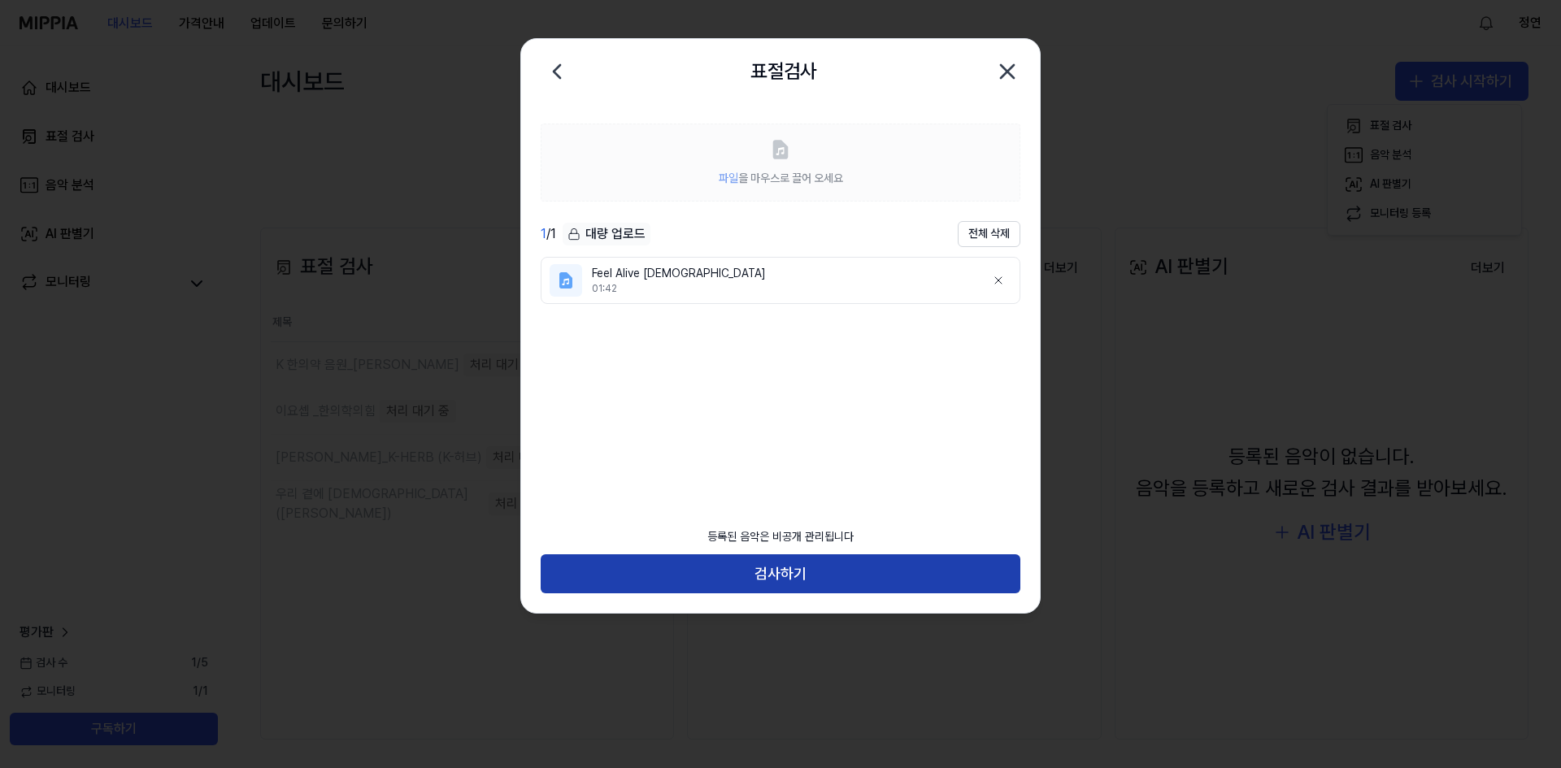
click at [853, 586] on button "검사하기" at bounding box center [781, 573] width 480 height 39
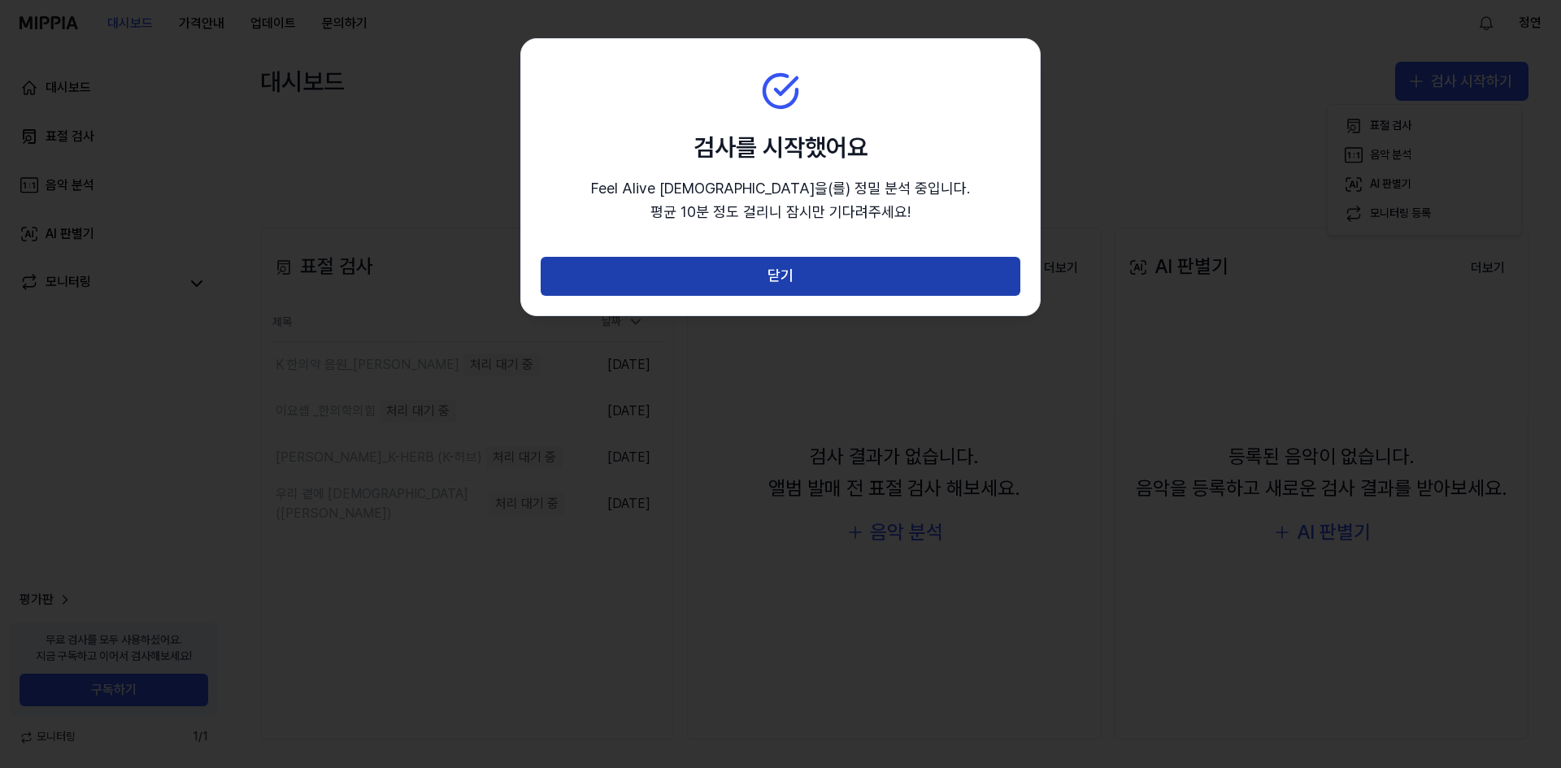
click at [793, 288] on button "닫기" at bounding box center [781, 276] width 480 height 39
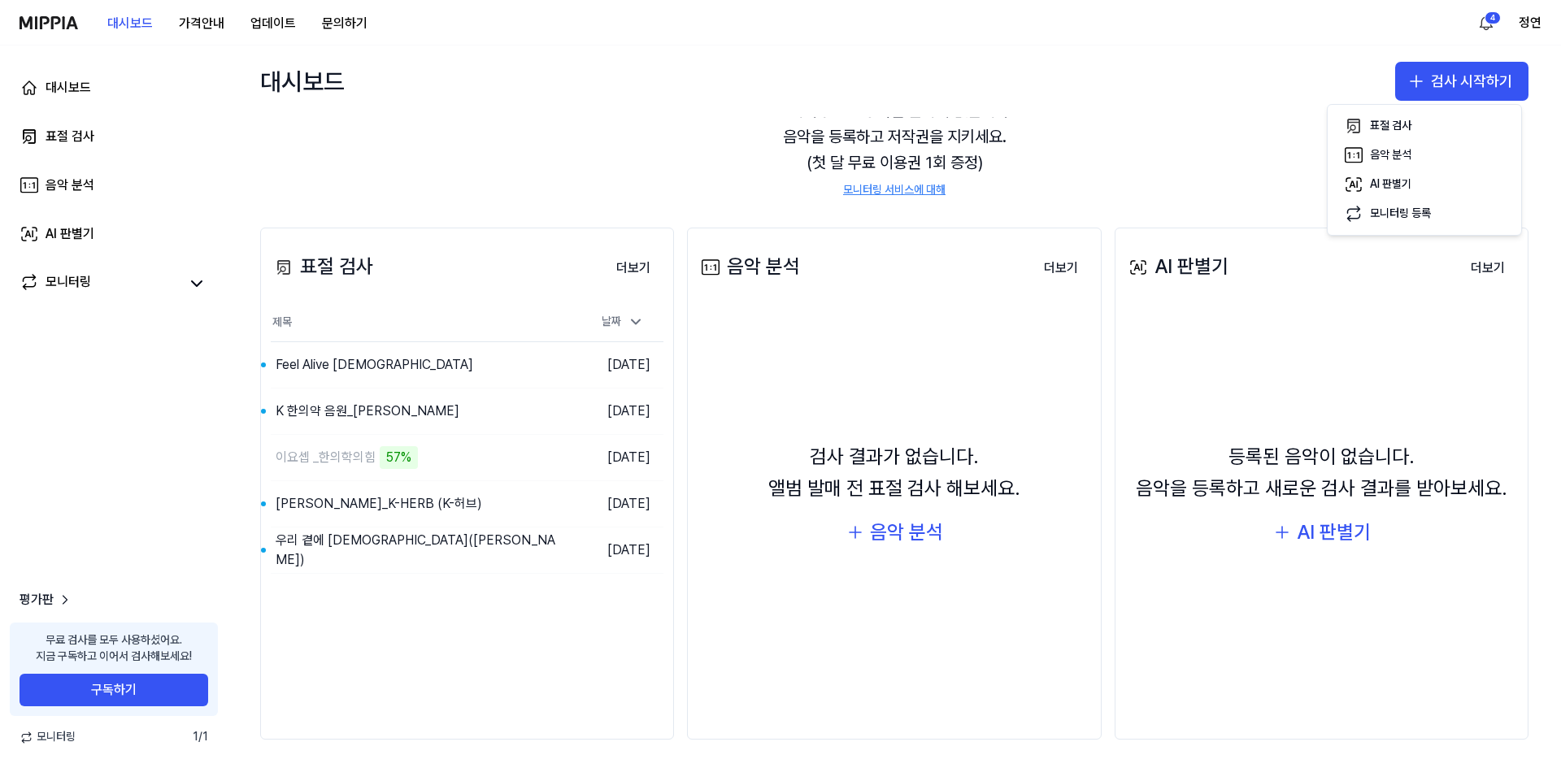
click at [213, 480] on div "대시보드 표절 검사 음악 분석 AI 판별기 모니터링 평가판 무료 검사를 모두 사용하셨어요. 지금 구독하고 이어서 검사해보세요! 구독하기 모니터…" at bounding box center [114, 407] width 228 height 723
click at [208, 349] on div "대시보드 표절 검사 음악 분석 AI 판별기 모니터링 평가판 무료 검사를 모두 사용하셨어요. 지금 구독하고 이어서 검사해보세요! 구독하기 모니터…" at bounding box center [114, 407] width 228 height 723
click at [560, 145] on div "모니터링으로 등록된 음악이 없습니다. 음악을 등록하고 저작권을 지키세요. (첫 달 무료 이용권 1회 증정) 모니터링 서비스에 대해" at bounding box center [894, 148] width 1268 height 140
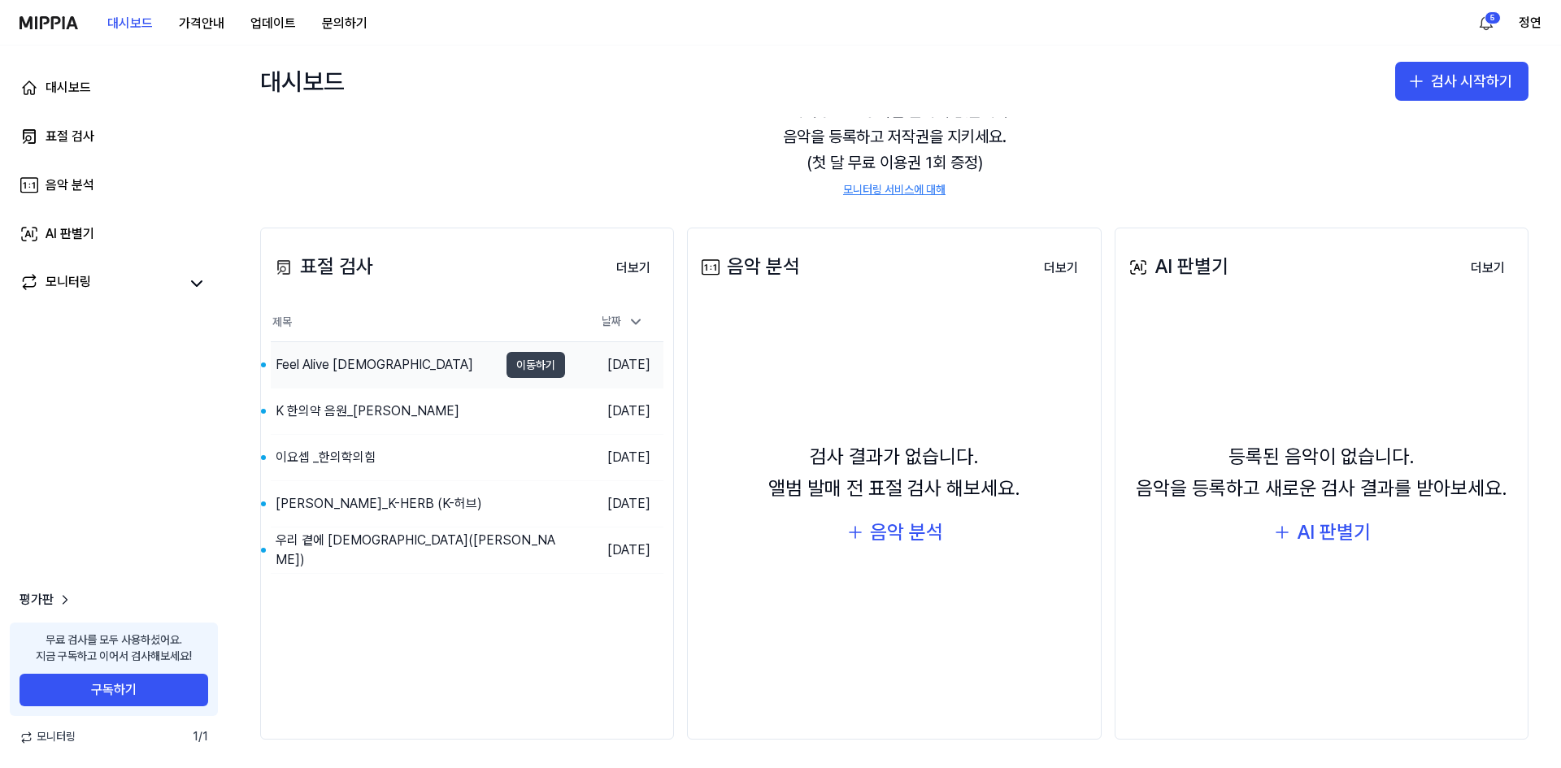
click at [545, 354] on button "이동하기" at bounding box center [535, 365] width 59 height 26
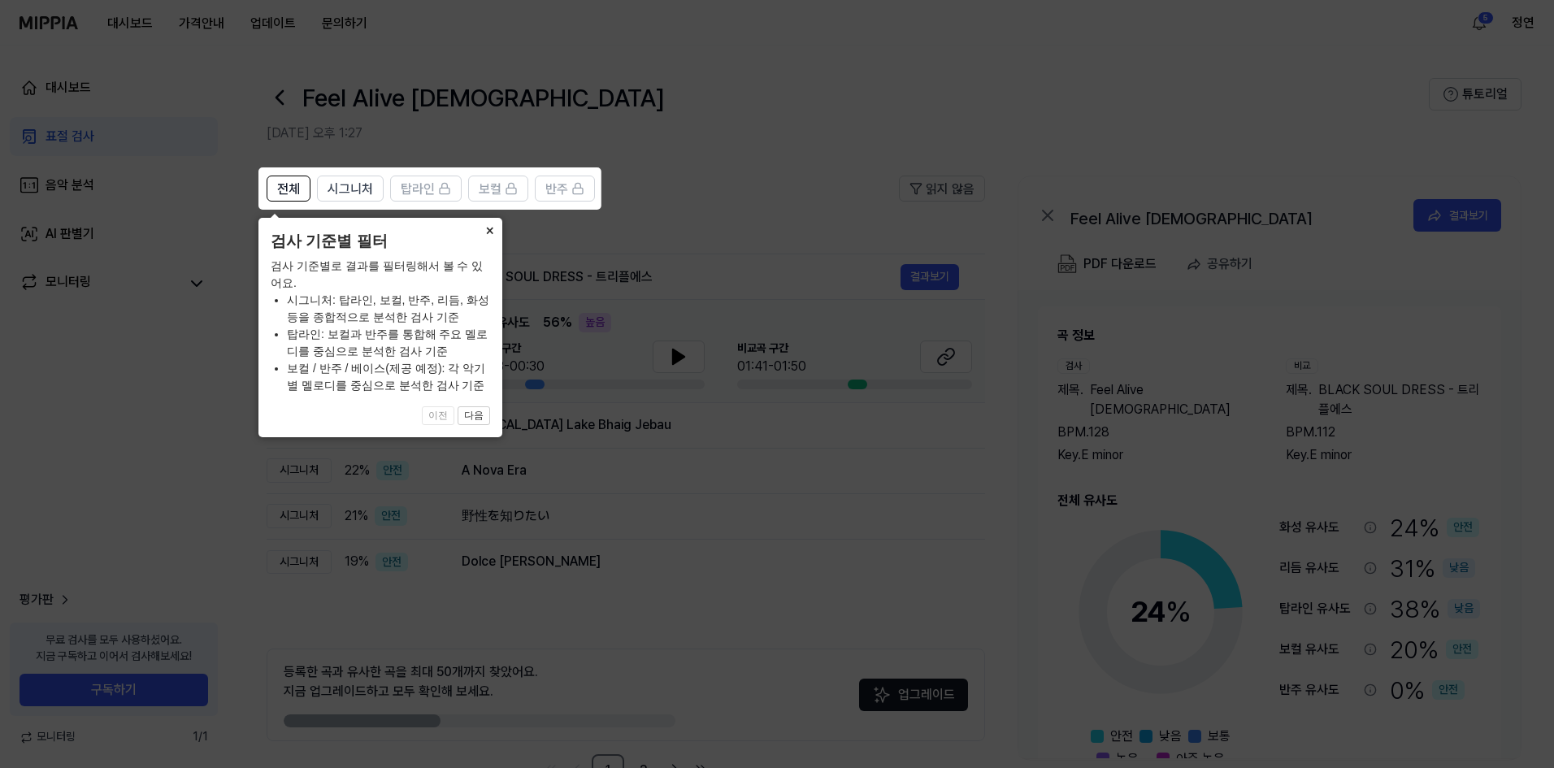
click at [489, 234] on button "×" at bounding box center [489, 229] width 26 height 23
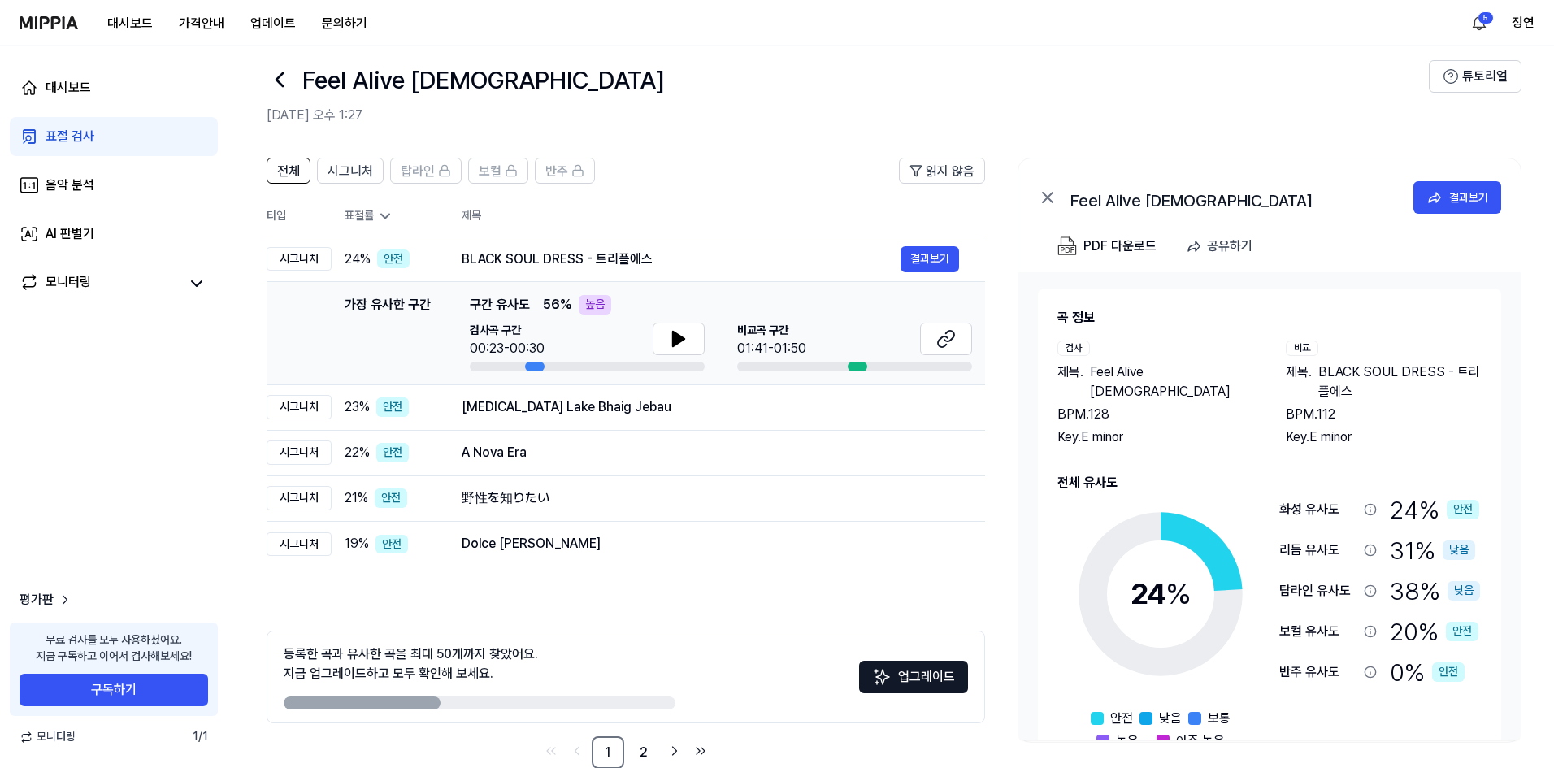
scroll to position [0, 0]
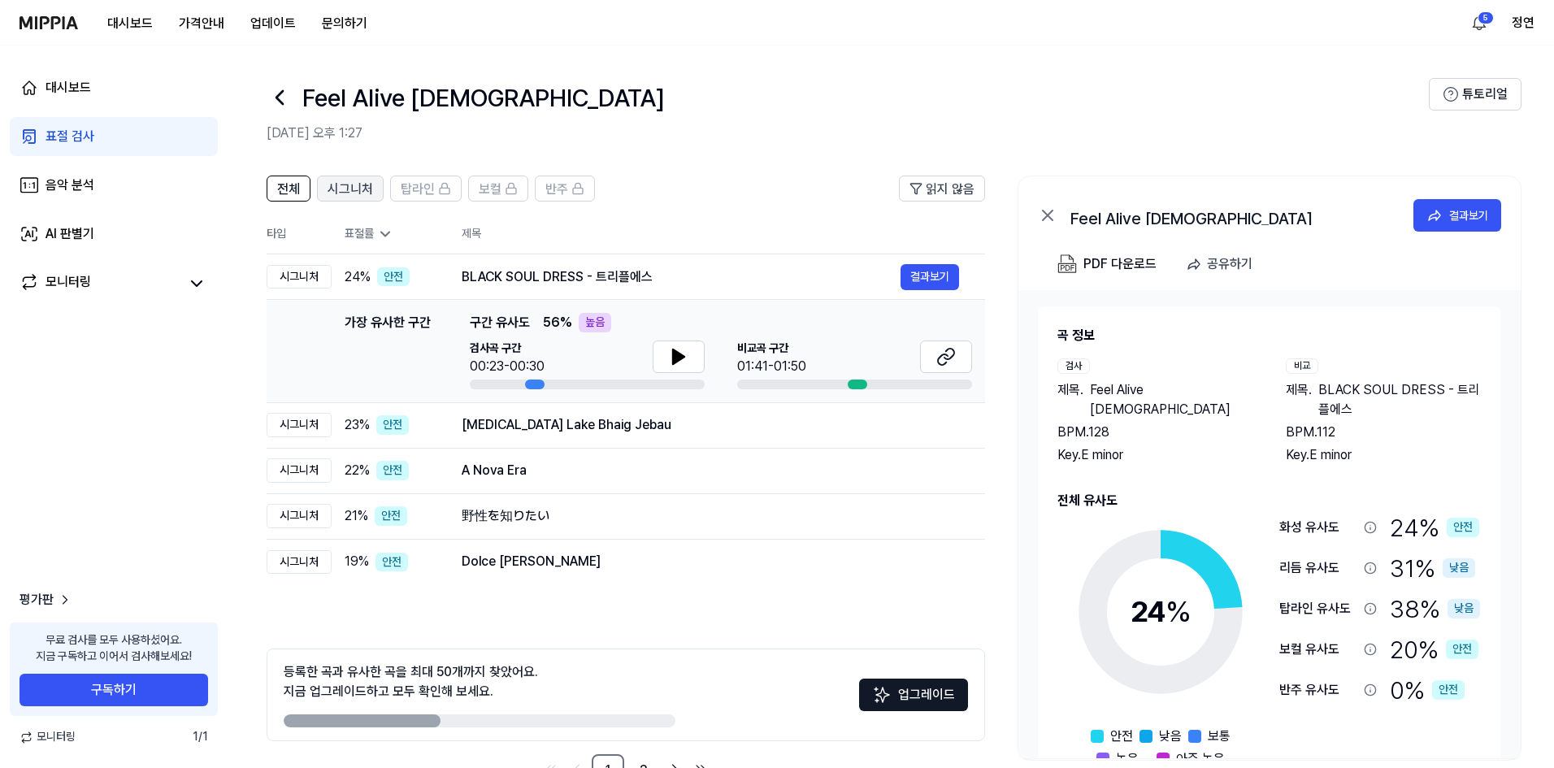
click at [337, 189] on span "시그니처" at bounding box center [351, 190] width 46 height 20
click at [295, 192] on span "전체" at bounding box center [288, 190] width 23 height 20
drag, startPoint x: 341, startPoint y: 276, endPoint x: 359, endPoint y: 276, distance: 17.9
click at [359, 276] on td "24 % 안전" at bounding box center [384, 277] width 104 height 46
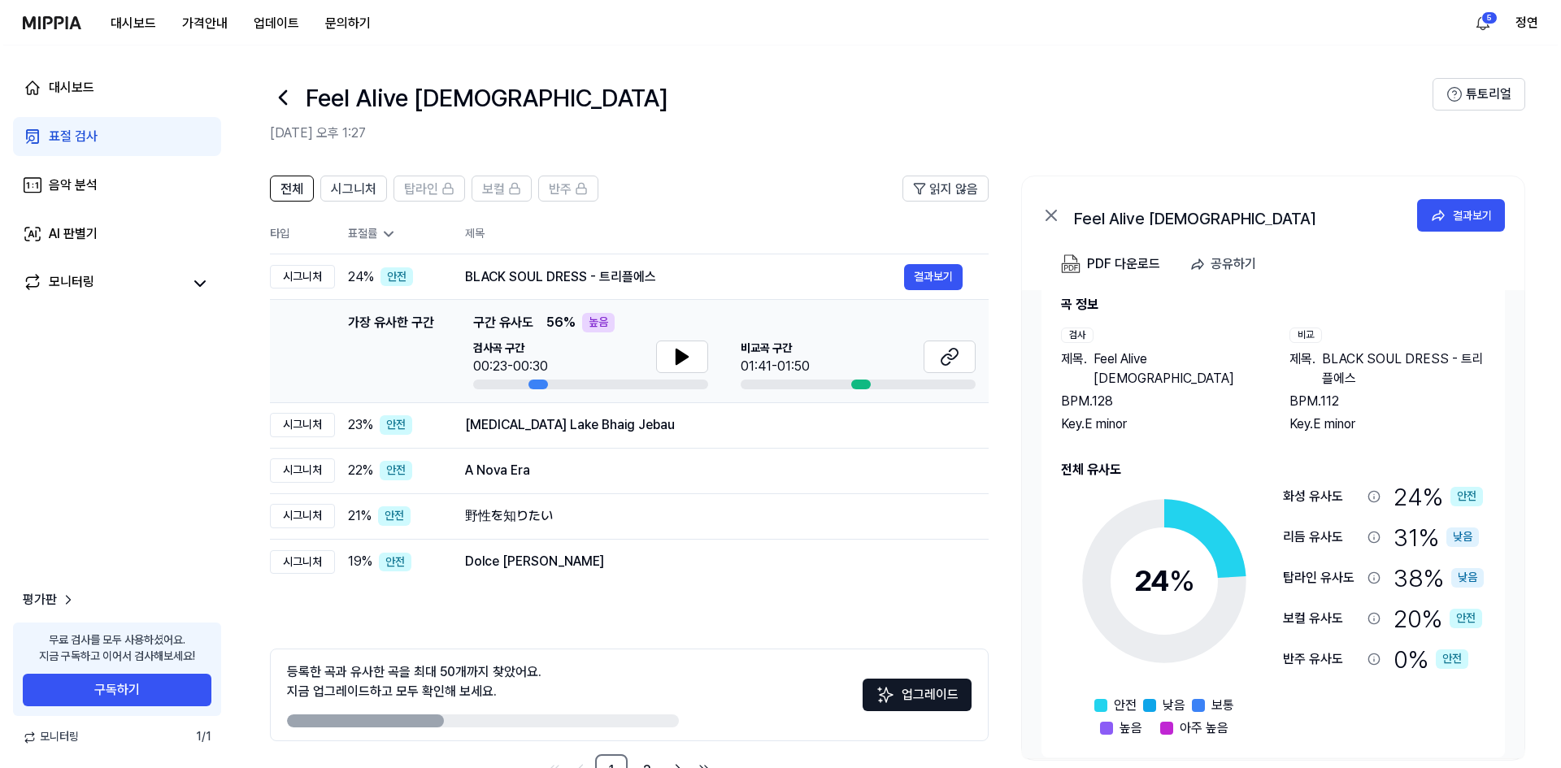
scroll to position [46, 0]
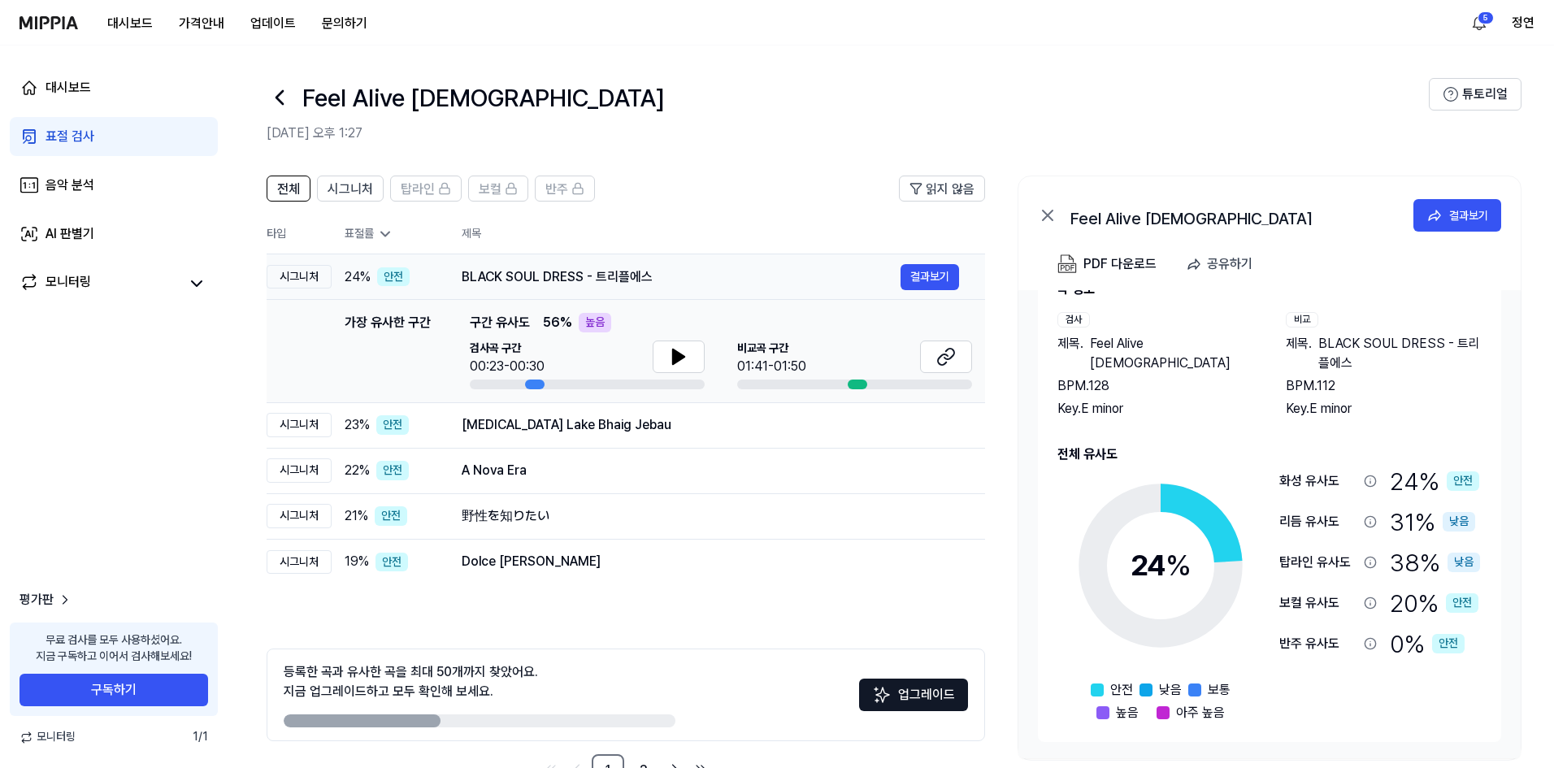
drag, startPoint x: 337, startPoint y: 282, endPoint x: 386, endPoint y: 282, distance: 48.8
click at [386, 282] on td "24 % 안전" at bounding box center [384, 277] width 104 height 46
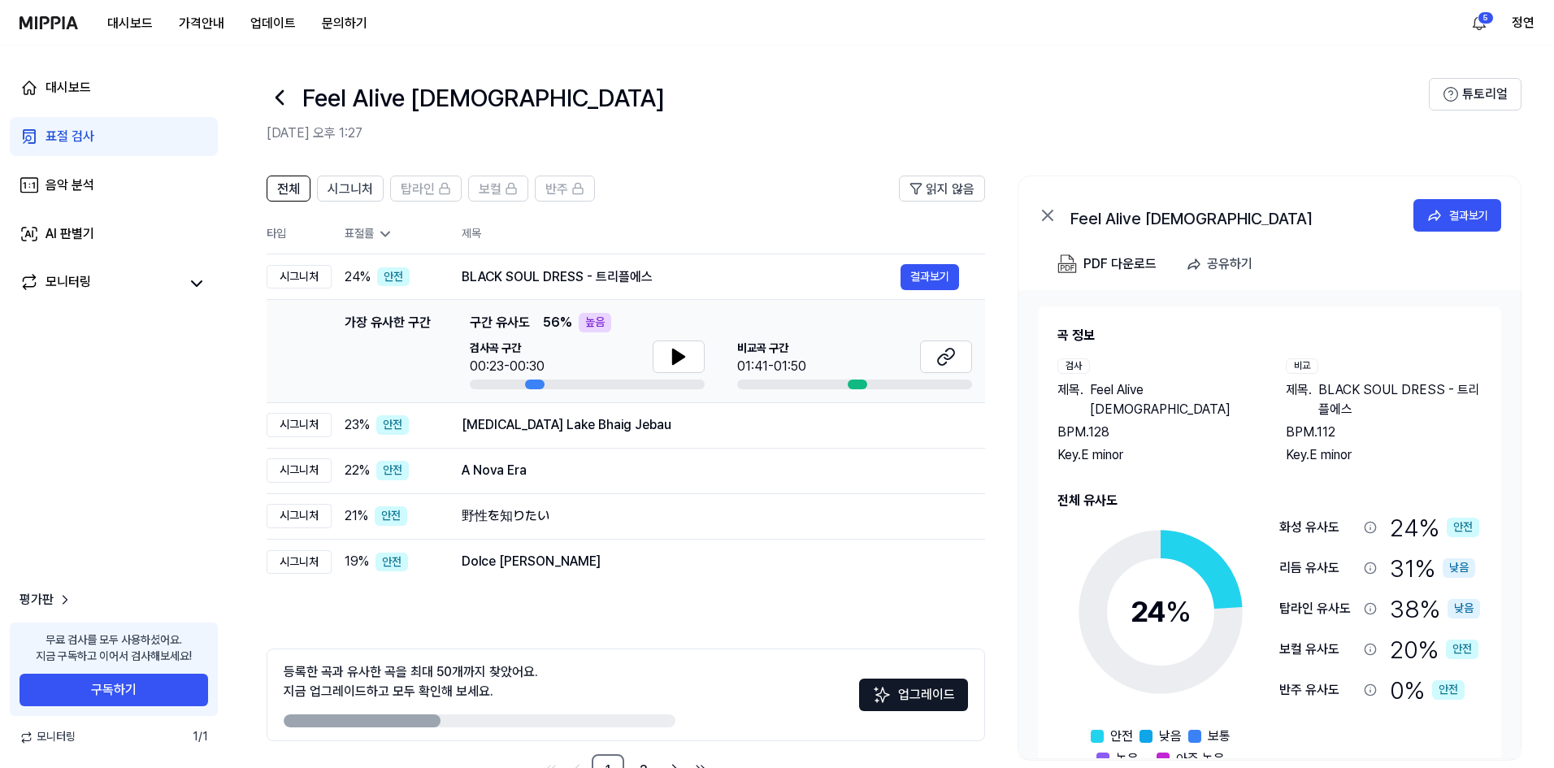
click at [275, 108] on icon at bounding box center [280, 98] width 26 height 26
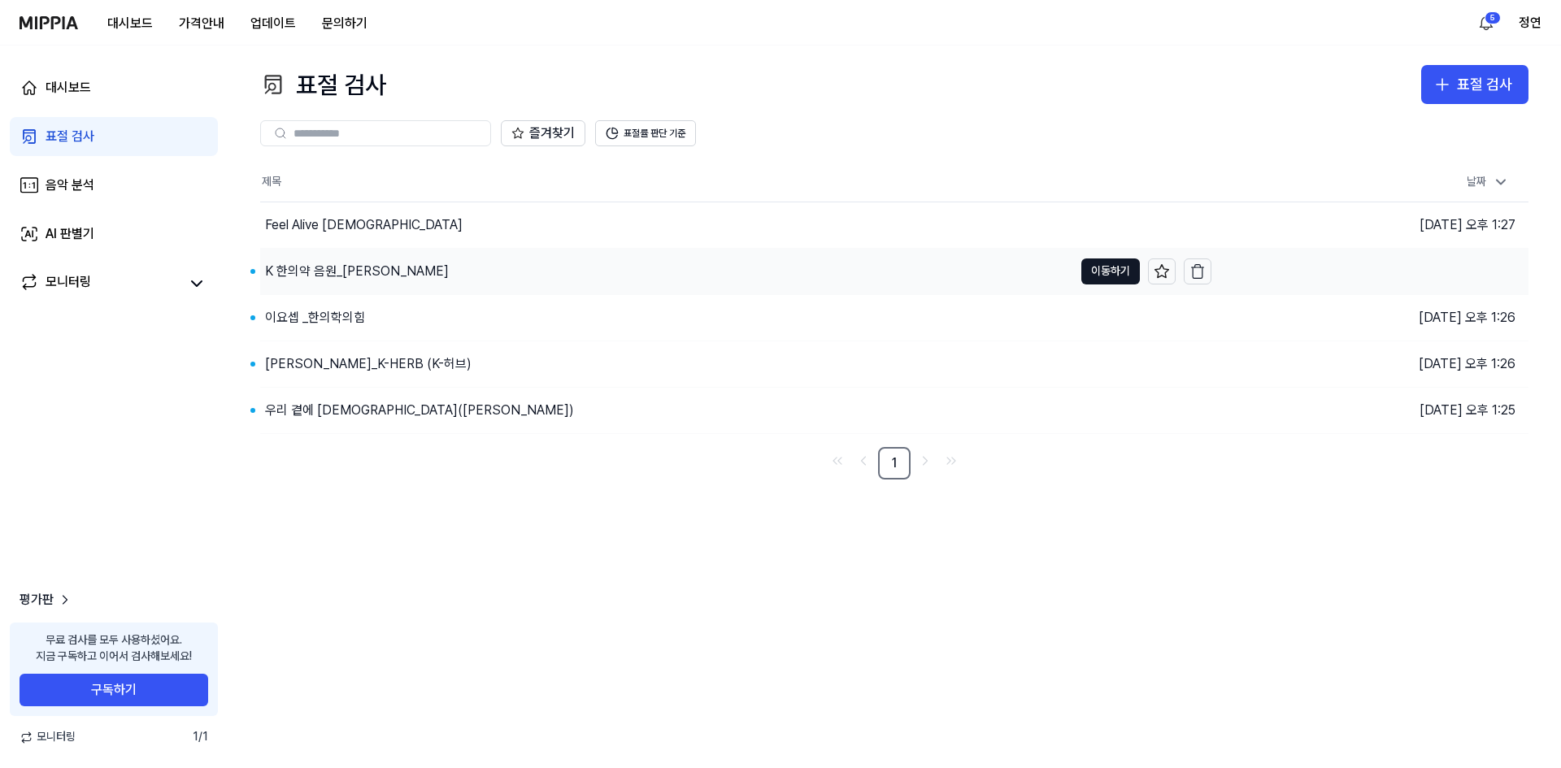
click at [481, 262] on div "K 한의약 음원_[PERSON_NAME]" at bounding box center [666, 272] width 813 height 46
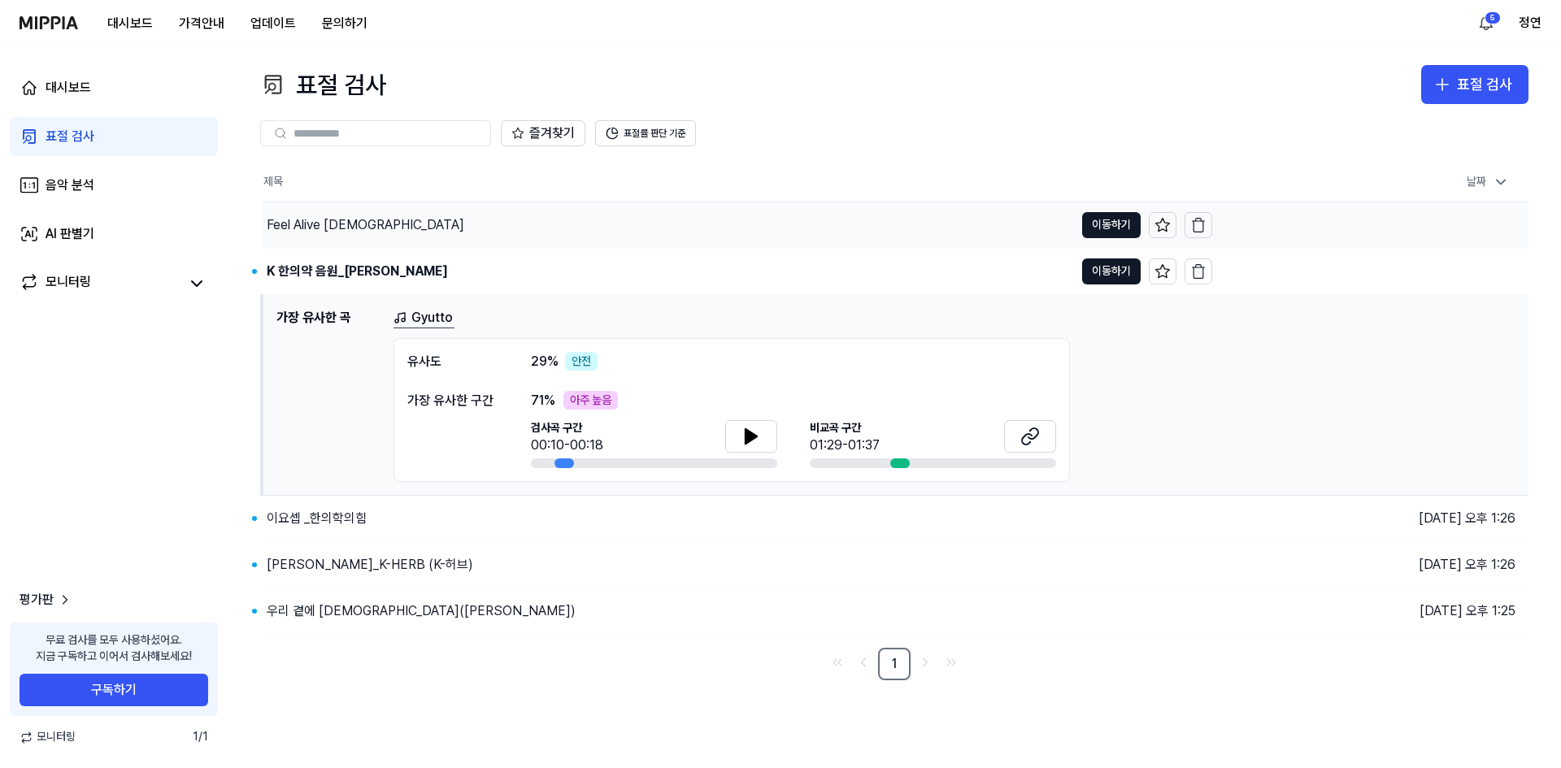
click at [473, 239] on div "Feel Alive [DEMOGRAPHIC_DATA]" at bounding box center [668, 225] width 812 height 46
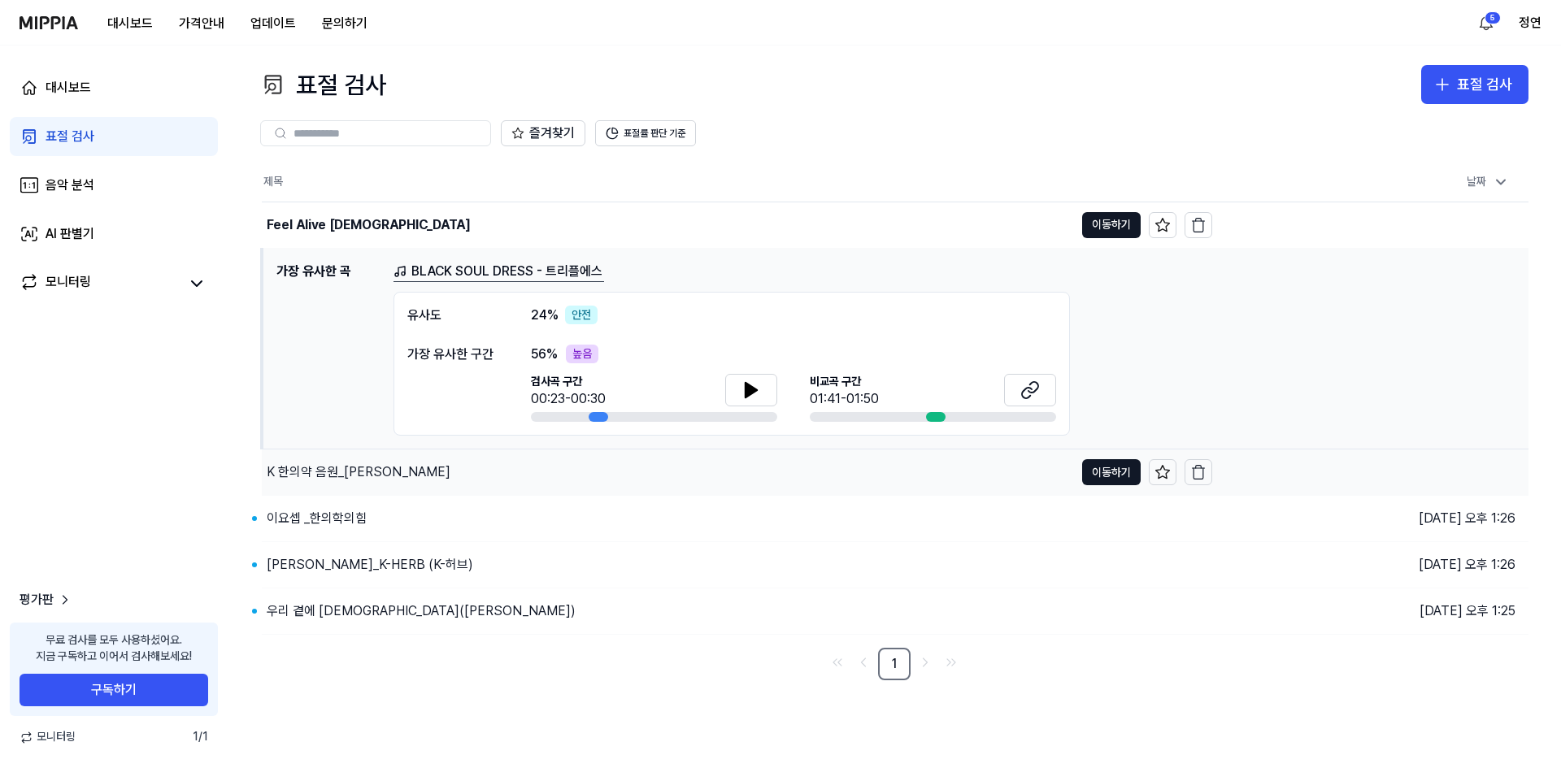
click at [432, 470] on div "K 한의약 음원_[PERSON_NAME]" at bounding box center [668, 473] width 812 height 46
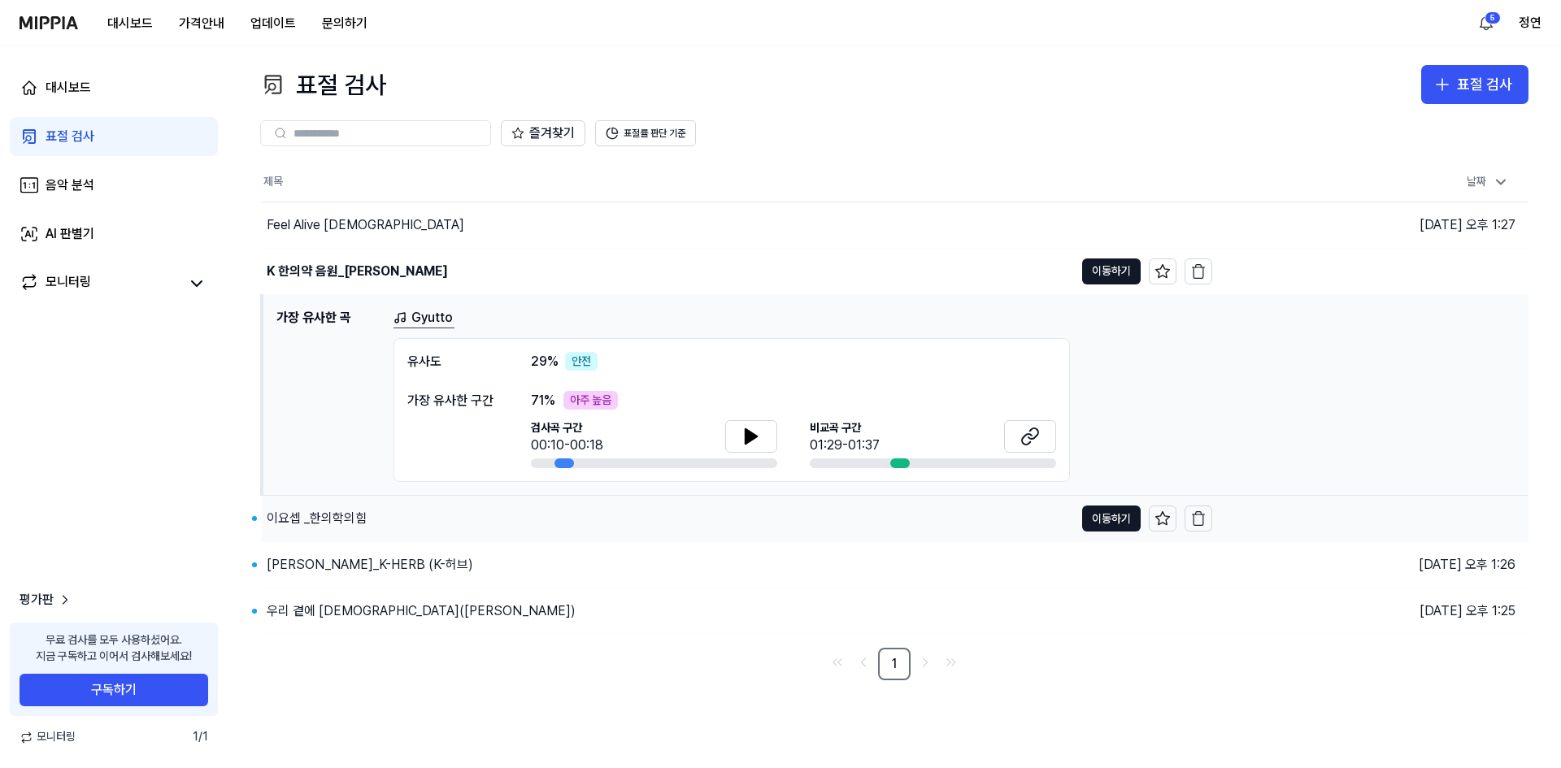
click at [419, 519] on div "이요셉 _한의학의힘" at bounding box center [668, 519] width 812 height 46
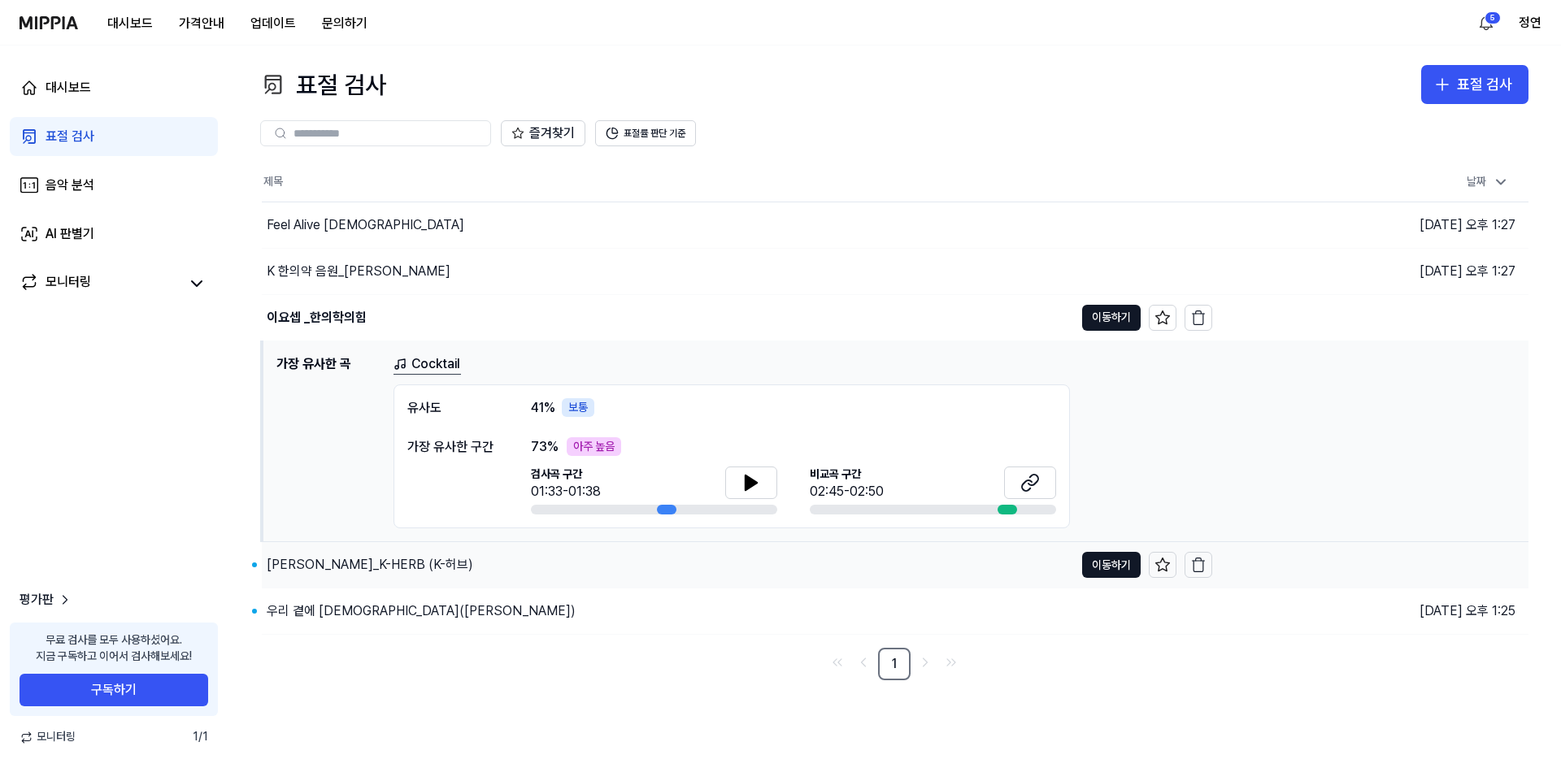
click at [442, 566] on div "[PERSON_NAME]_K-HERB (K-허브)" at bounding box center [668, 565] width 812 height 46
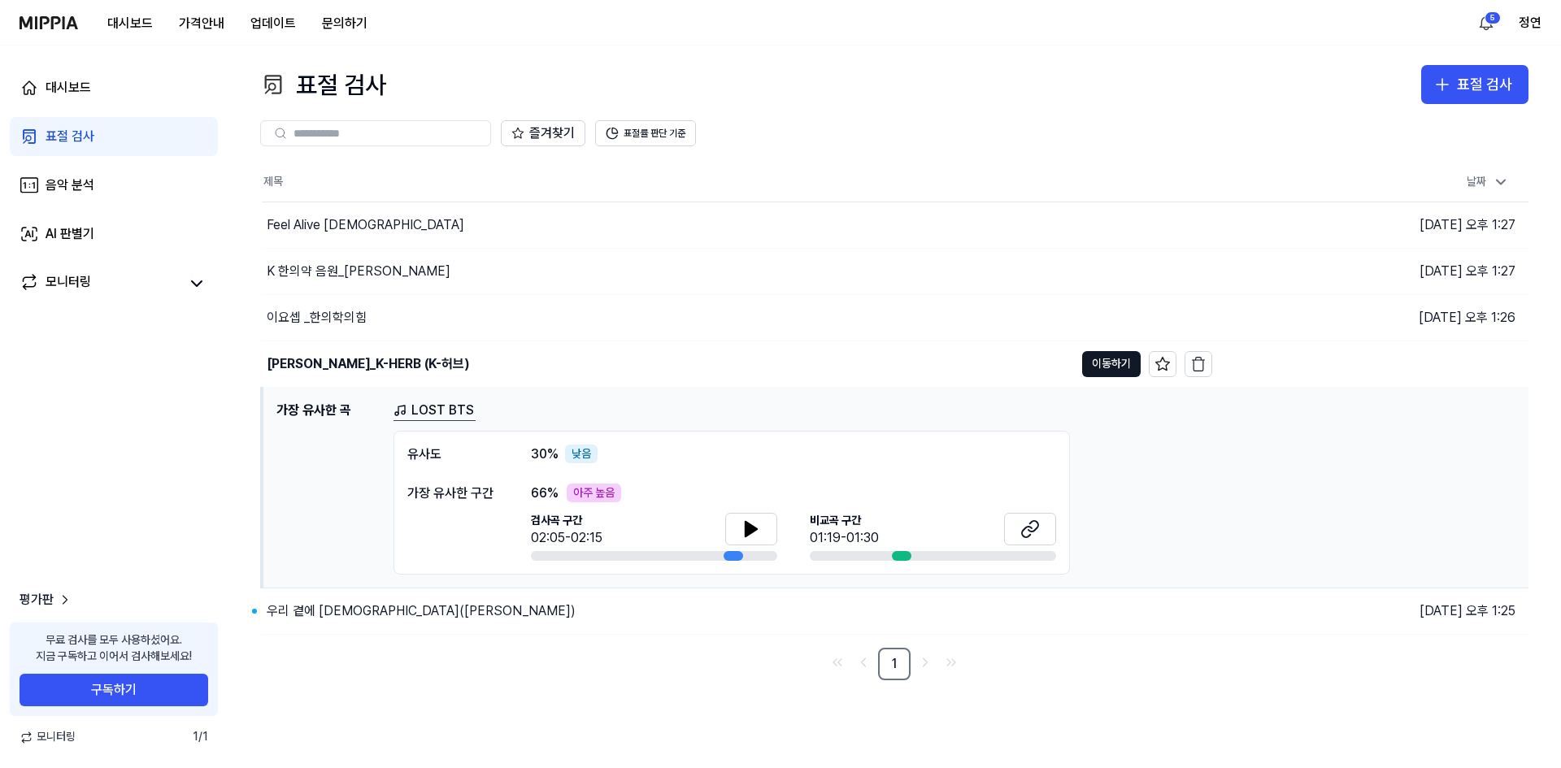
click at [434, 607] on div "우리 곁에 [DEMOGRAPHIC_DATA]([PERSON_NAME])" at bounding box center [737, 612] width 950 height 46
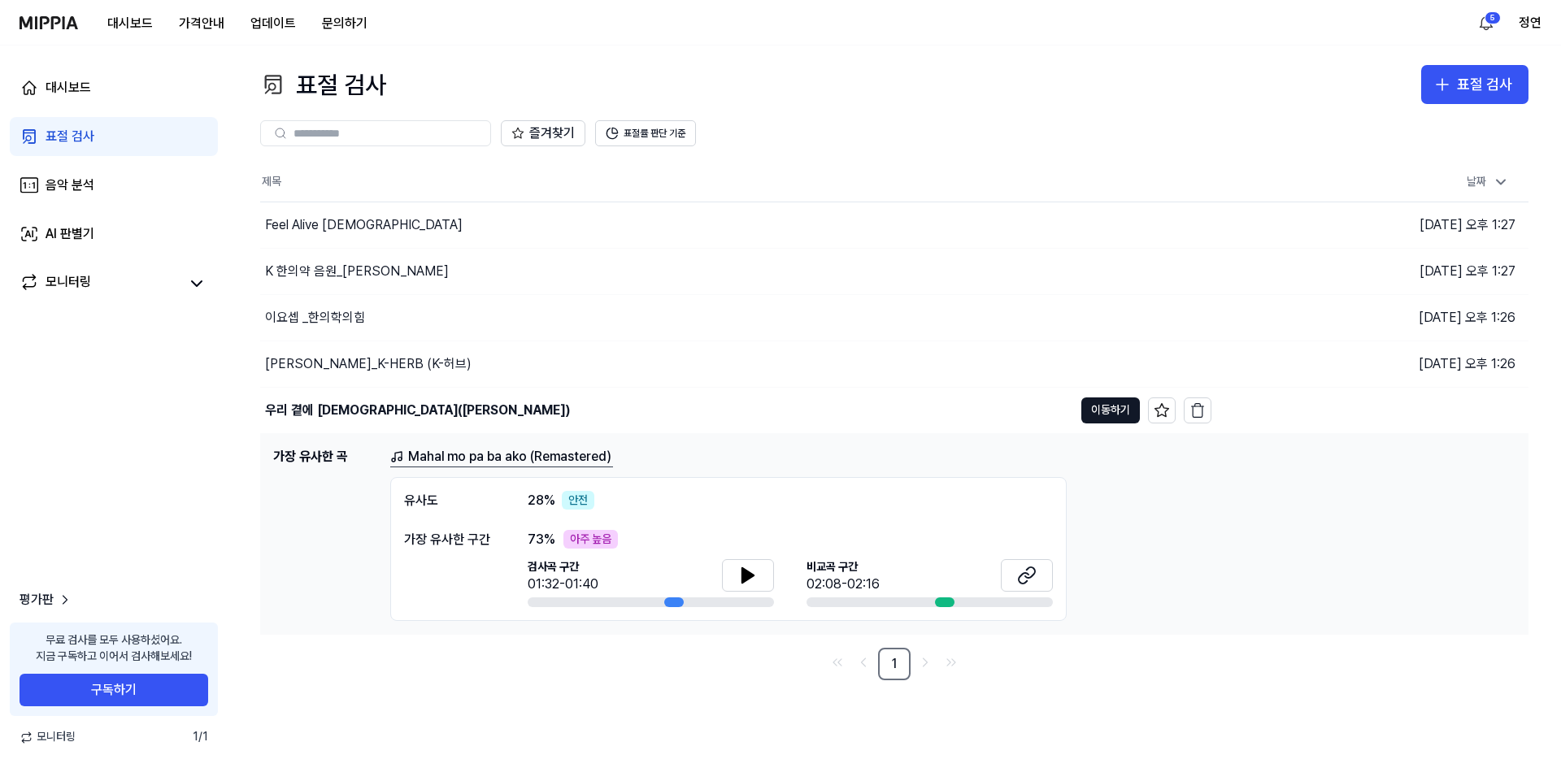
click at [638, 700] on div "표절 검사 표절 검사 표절 검사 음악 분석 AI 판별기 즐겨찾기 표절률 판단 기준 제목 날짜 Feel Alive 한의약 이동하기 [DATE] …" at bounding box center [894, 407] width 1333 height 723
